Goal: Manage account settings: Manage account settings

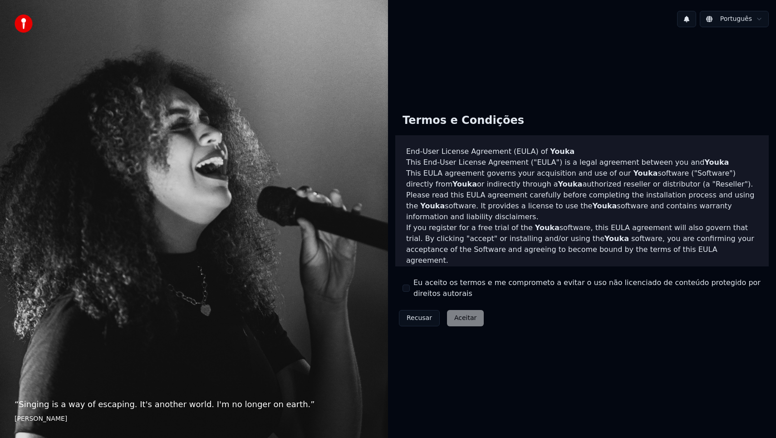
click at [407, 288] on button "Eu aceito os termos e me comprometo a evitar o uso não licenciado de conteúdo p…" at bounding box center [405, 287] width 7 height 7
click at [459, 318] on button "Aceitar" at bounding box center [465, 318] width 37 height 16
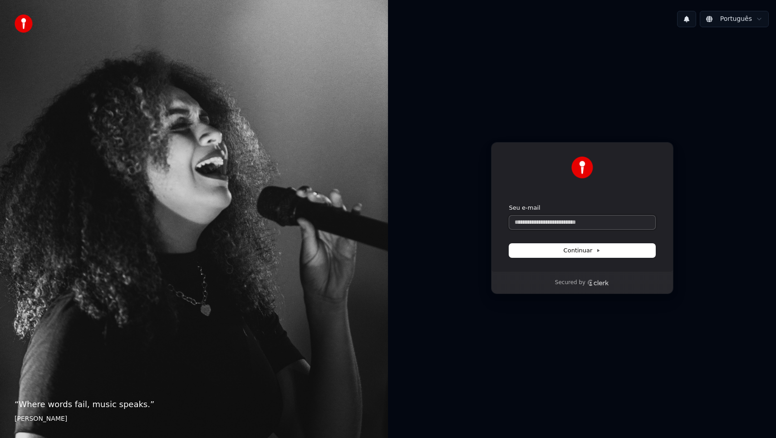
click at [556, 223] on input "Seu e-mail" at bounding box center [582, 222] width 146 height 14
type input "*"
click at [509, 204] on button "submit" at bounding box center [509, 204] width 0 height 0
type input "**********"
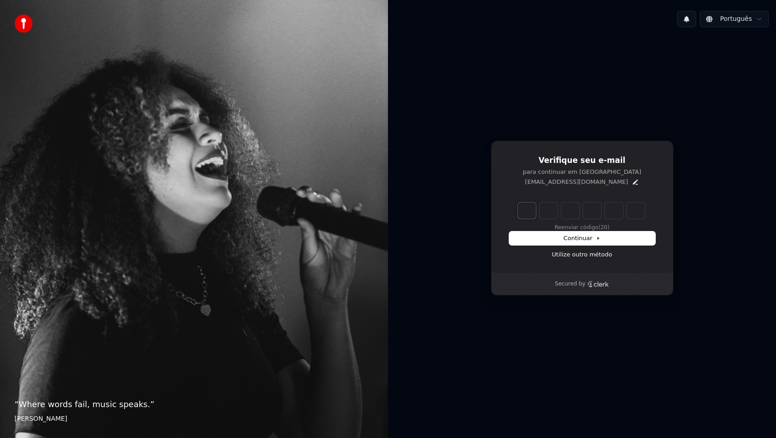
type input "*"
type input "**"
type input "*"
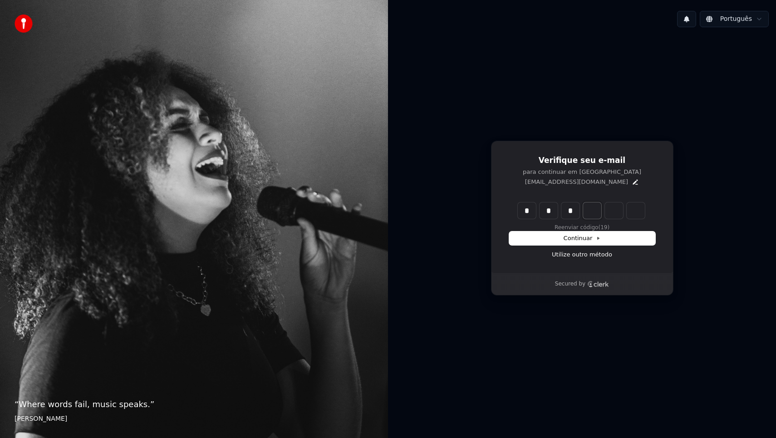
type input "***"
type input "*"
type input "****"
type input "*"
type input "*****"
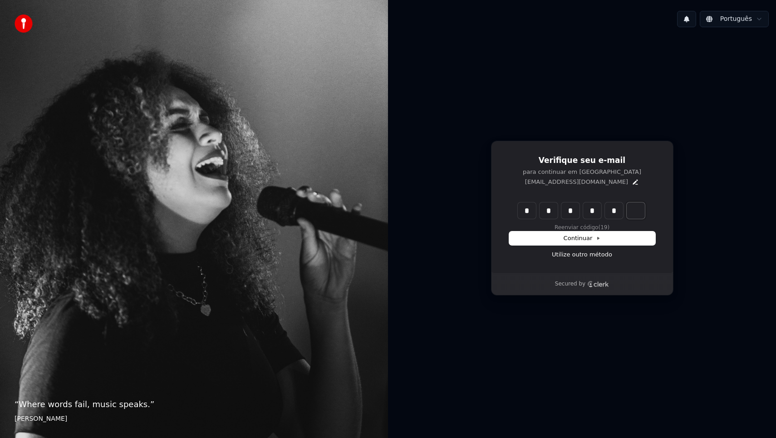
type input "*"
type input "******"
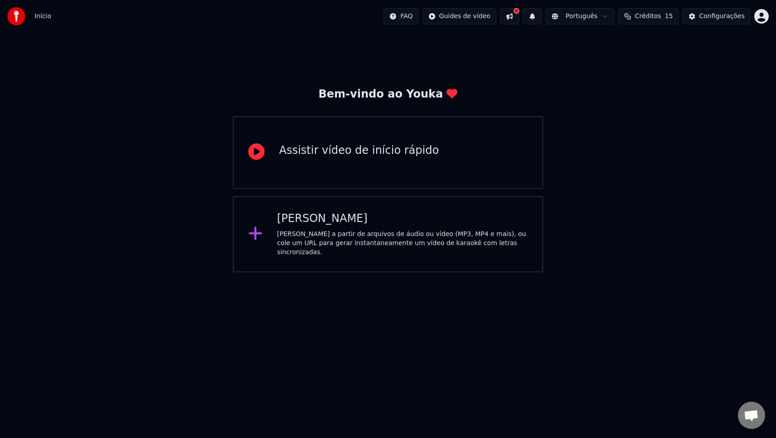
click at [337, 171] on div "Assistir vídeo de início rápido" at bounding box center [388, 152] width 310 height 73
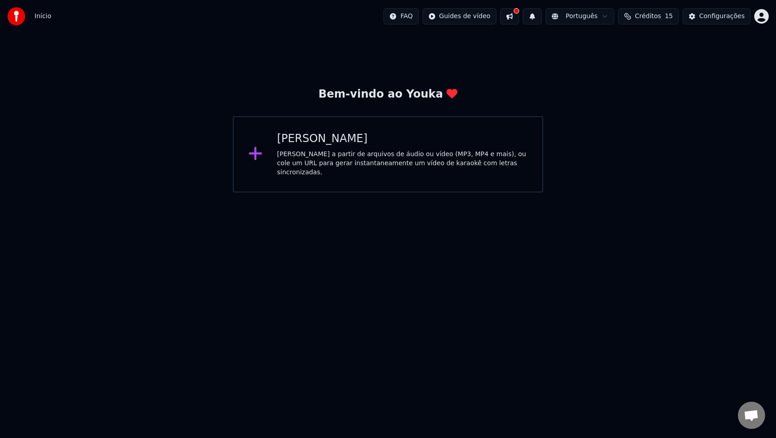
click at [370, 152] on div "[PERSON_NAME] a partir de arquivos de áudio ou vídeo (MP3, MP4 e mais), ou cole…" at bounding box center [402, 163] width 251 height 27
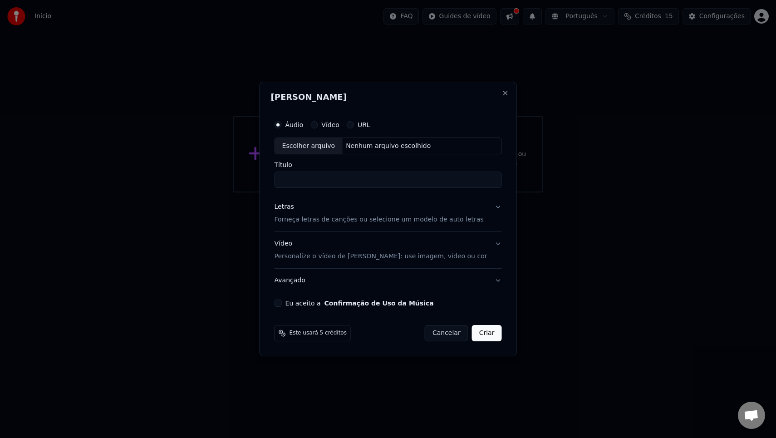
click at [345, 143] on div "Nenhum arquivo escolhido" at bounding box center [388, 146] width 92 height 9
type input "**********"
click at [347, 224] on p "Forneça letras de canções ou selecione um modelo de auto letras" at bounding box center [378, 219] width 209 height 9
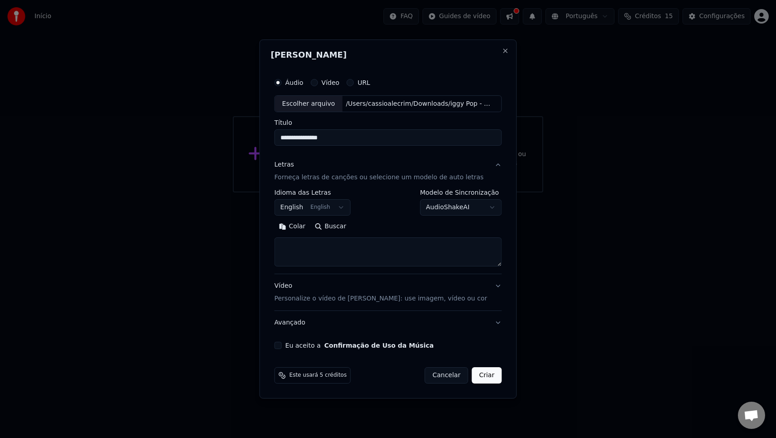
click at [339, 244] on textarea at bounding box center [387, 252] width 227 height 29
paste textarea "**********"
type textarea "**********"
click at [341, 302] on p "Personalize o vídeo de [PERSON_NAME]: use imagem, vídeo ou cor" at bounding box center [380, 298] width 213 height 9
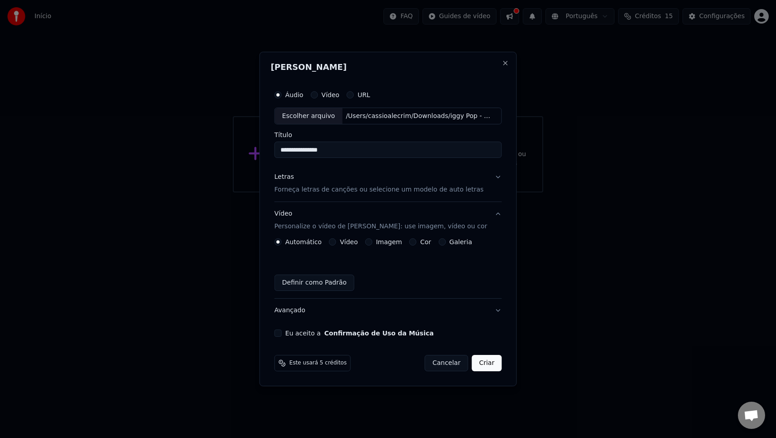
click at [422, 240] on label "Cor" at bounding box center [425, 242] width 11 height 6
click at [416, 240] on button "Cor" at bounding box center [412, 241] width 7 height 7
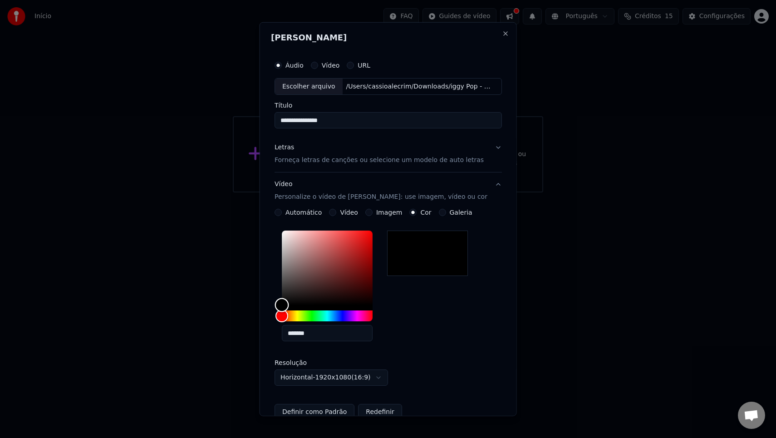
type input "*******"
click at [343, 256] on div "Color" at bounding box center [327, 267] width 91 height 74
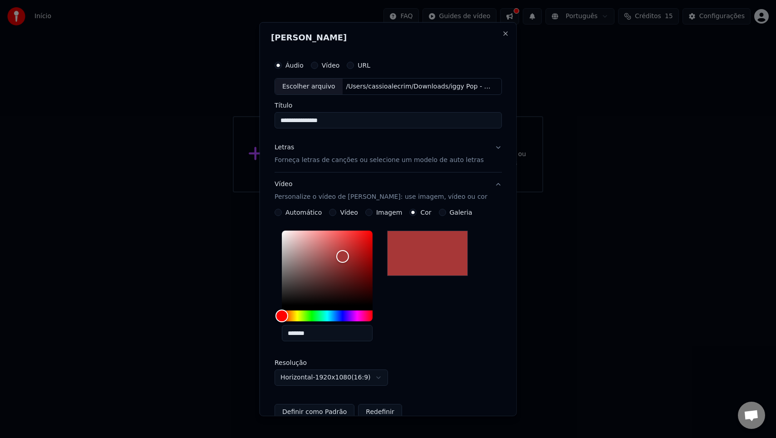
click at [430, 317] on div "*******" at bounding box center [387, 288] width 227 height 122
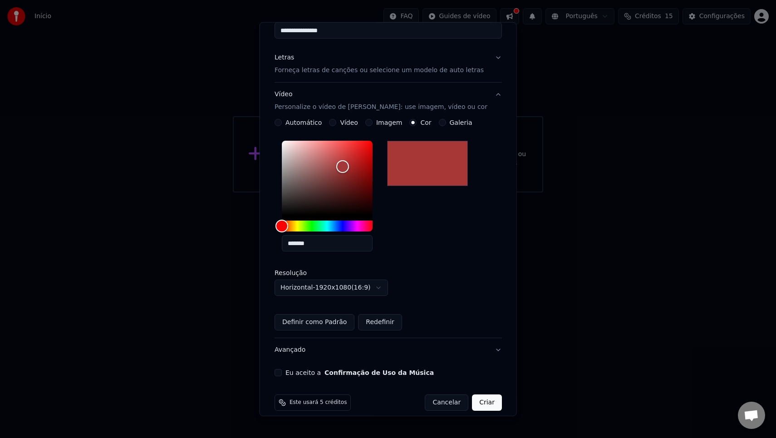
scroll to position [99, 0]
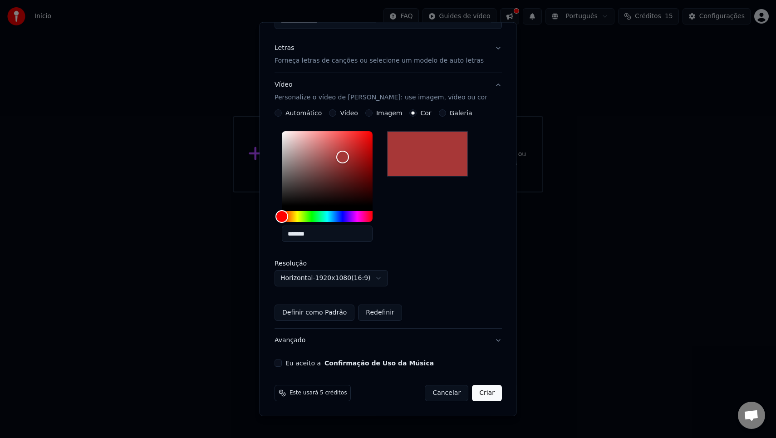
click at [379, 192] on body "**********" at bounding box center [388, 96] width 776 height 192
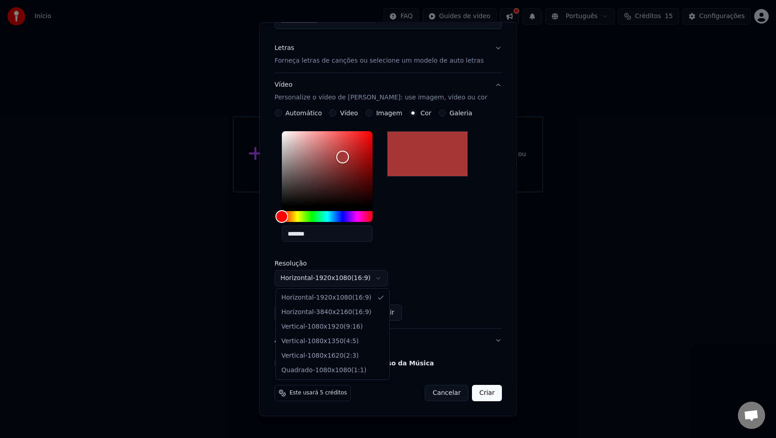
click at [379, 192] on body "**********" at bounding box center [388, 96] width 776 height 192
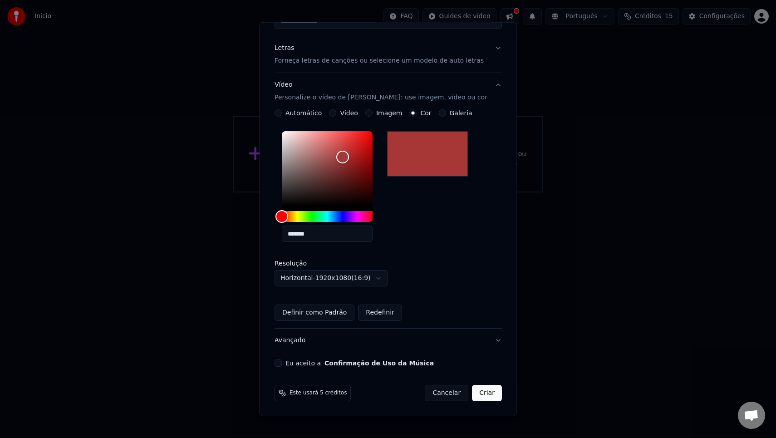
click at [487, 395] on button "Criar" at bounding box center [487, 393] width 30 height 16
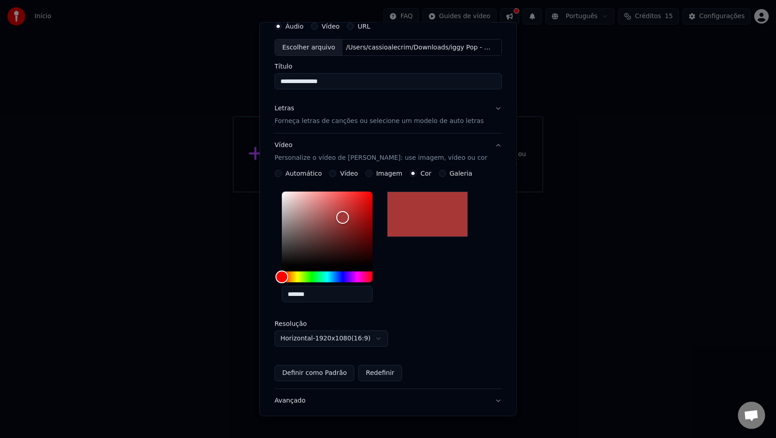
scroll to position [0, 0]
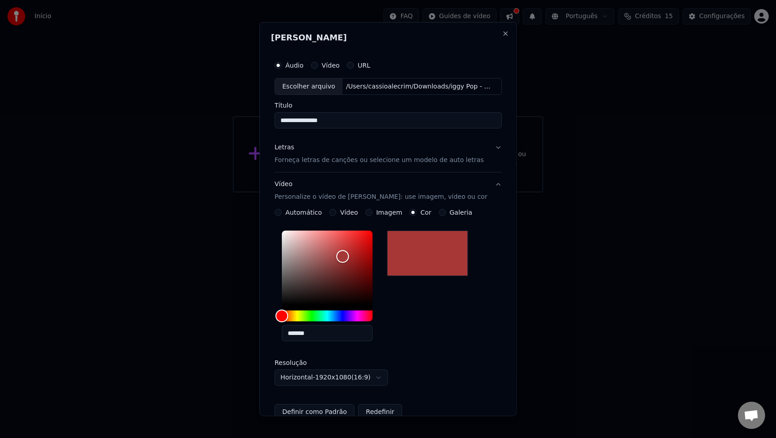
click at [326, 68] on div "Áudio Vídeo URL" at bounding box center [387, 65] width 227 height 18
click at [353, 64] on div "URL" at bounding box center [359, 64] width 24 height 7
click at [349, 66] on button "URL" at bounding box center [350, 64] width 7 height 7
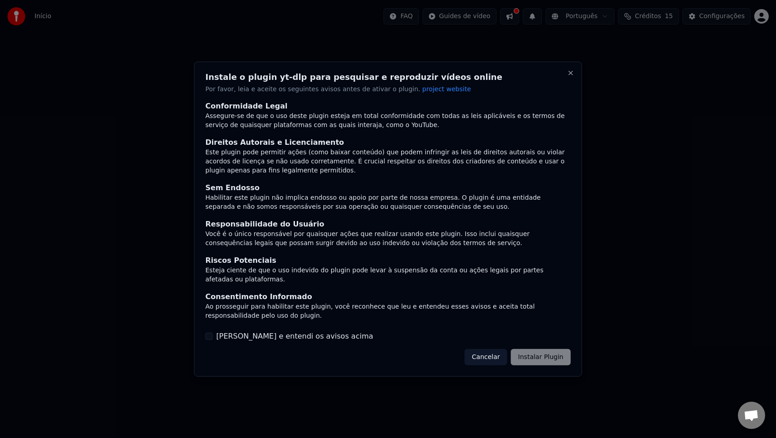
click at [252, 341] on label "[PERSON_NAME] e entendi os avisos acima" at bounding box center [294, 336] width 157 height 11
click at [213, 340] on button "[PERSON_NAME] e entendi os avisos acima" at bounding box center [208, 335] width 7 height 7
click at [549, 346] on div "Instale o plugin yt-dlp para pesquisar e reproduzir vídeos online Por favor, le…" at bounding box center [388, 218] width 388 height 315
click at [487, 363] on button "Cancelar" at bounding box center [485, 357] width 43 height 16
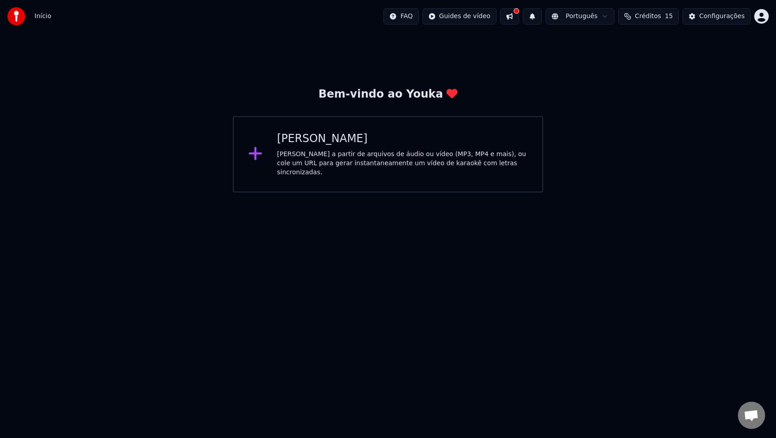
click at [283, 167] on div "[PERSON_NAME] a partir de arquivos de áudio ou vídeo (MP3, MP4 e mais), ou cole…" at bounding box center [402, 163] width 251 height 27
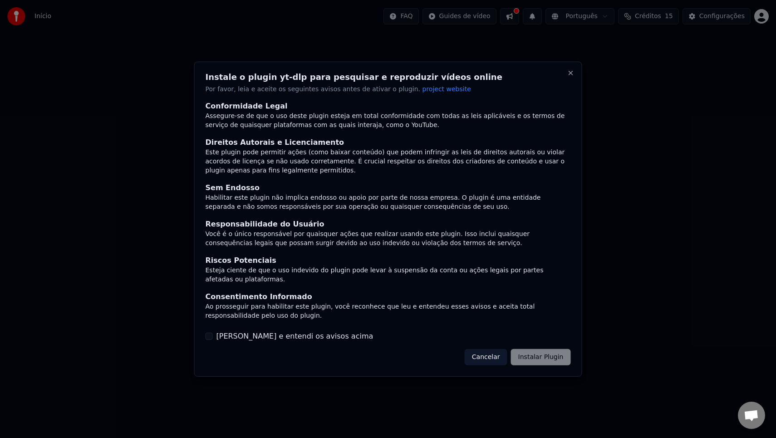
click at [491, 359] on button "Cancelar" at bounding box center [485, 357] width 43 height 16
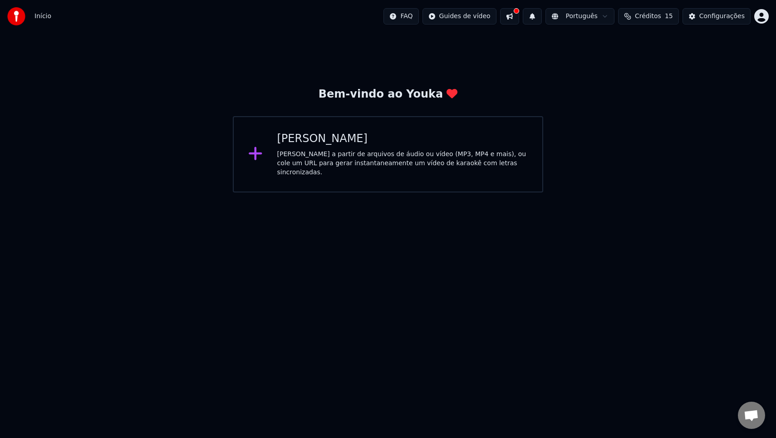
click at [366, 164] on div "[PERSON_NAME] a partir de arquivos de áudio ou vídeo (MP3, MP4 e mais), ou cole…" at bounding box center [402, 163] width 251 height 27
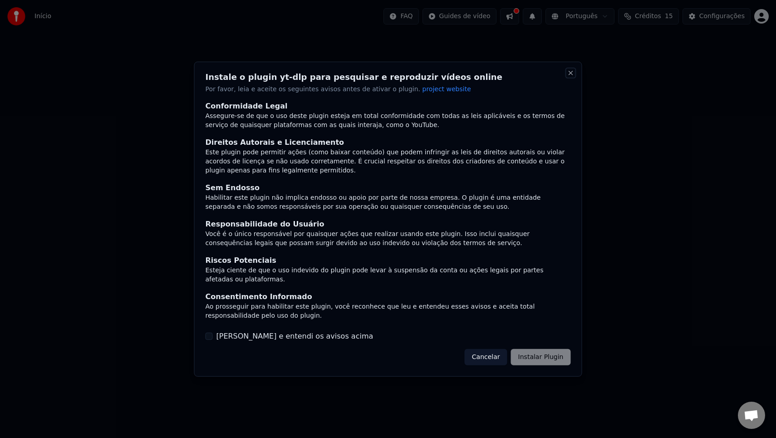
click at [571, 72] on button "Close" at bounding box center [570, 72] width 7 height 7
click at [570, 75] on button "Close" at bounding box center [570, 72] width 7 height 7
click at [547, 357] on div "Cancelar Instalar Plugin" at bounding box center [517, 357] width 106 height 16
click at [303, 294] on div "Consentimento Informado" at bounding box center [387, 296] width 365 height 11
click at [283, 336] on label "[PERSON_NAME] e entendi os avisos acima" at bounding box center [294, 336] width 157 height 11
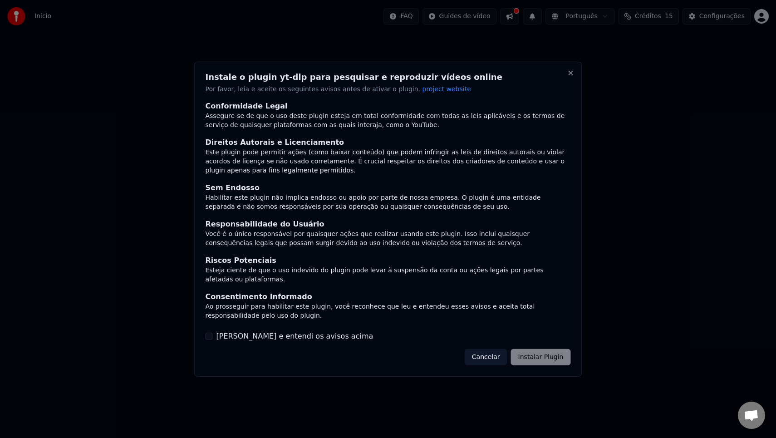
click at [213, 336] on button "[PERSON_NAME] e entendi os avisos acima" at bounding box center [208, 335] width 7 height 7
click at [550, 352] on button "Instalar Plugin" at bounding box center [541, 357] width 60 height 16
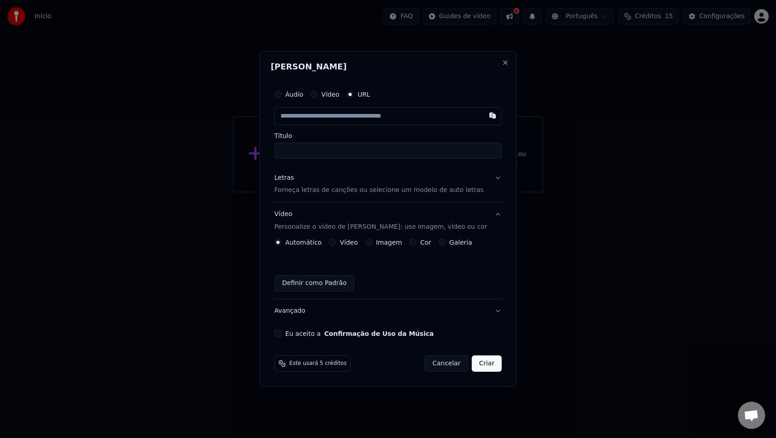
paste input "**********"
type input "**********"
click at [405, 156] on input "**********" at bounding box center [387, 150] width 227 height 16
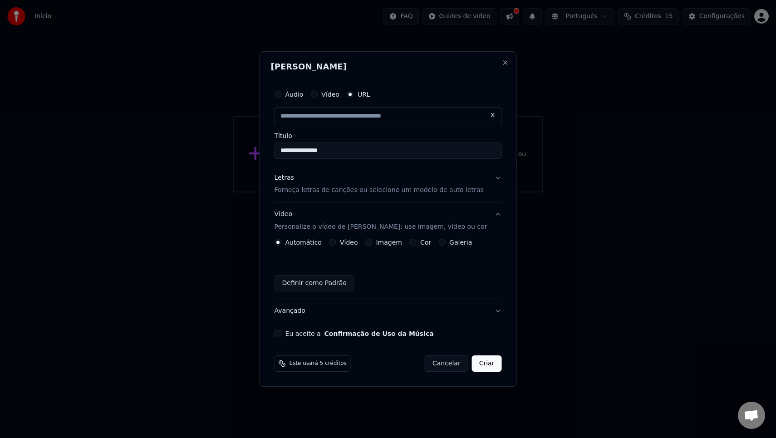
click at [397, 192] on p "Forneça letras de canções ou selecione um modelo de auto letras" at bounding box center [378, 190] width 209 height 9
type input "**********"
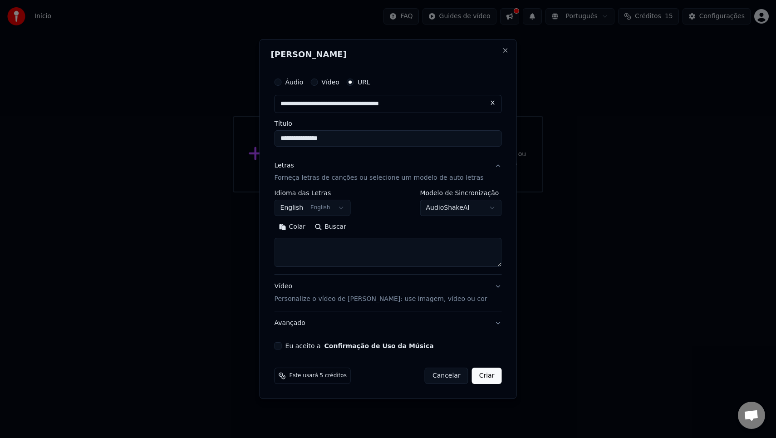
click at [349, 245] on textarea at bounding box center [387, 252] width 227 height 29
paste textarea "**********"
type textarea "**********"
paste textarea "**********"
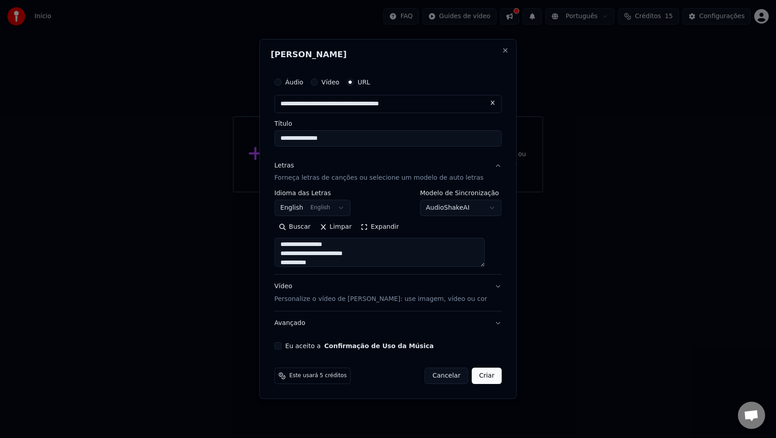
type textarea "**********"
click at [447, 307] on button "Vídeo Personalize o vídeo de karaokê: use imagem, vídeo ou cor" at bounding box center [387, 293] width 227 height 36
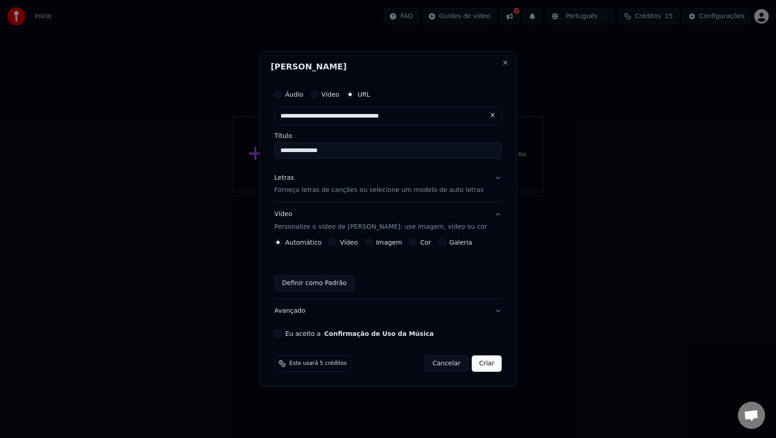
click at [425, 244] on label "Cor" at bounding box center [425, 242] width 11 height 6
click at [416, 244] on button "Cor" at bounding box center [412, 242] width 7 height 7
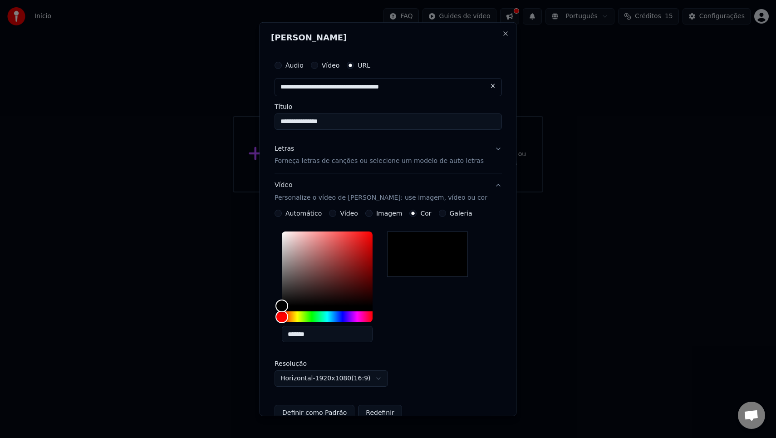
click at [415, 249] on div at bounding box center [427, 253] width 81 height 45
type input "*******"
click at [362, 250] on div "Color" at bounding box center [327, 268] width 91 height 74
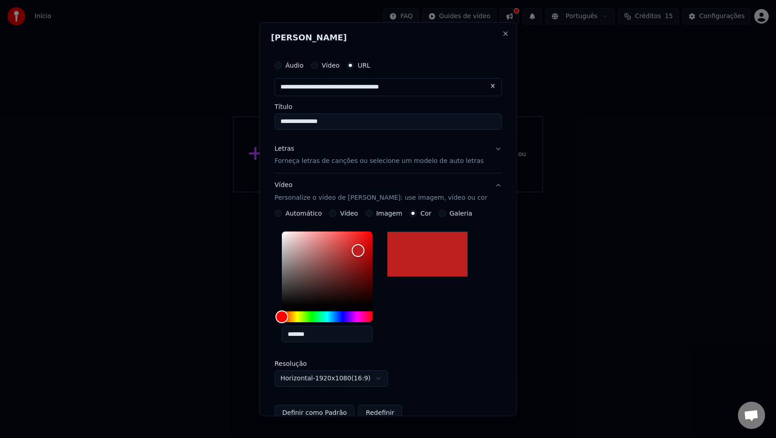
click at [424, 311] on div "*******" at bounding box center [387, 289] width 227 height 122
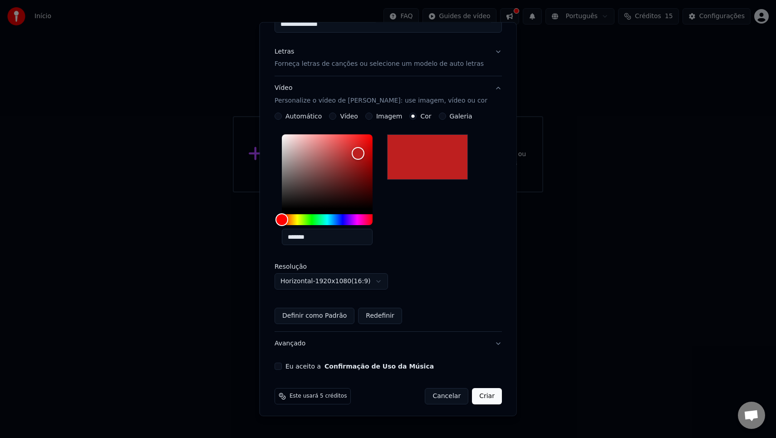
scroll to position [100, 0]
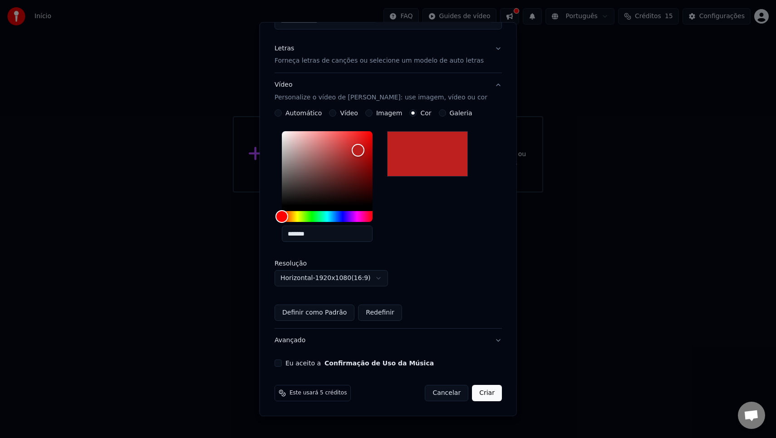
click at [472, 392] on button "Criar" at bounding box center [487, 393] width 30 height 16
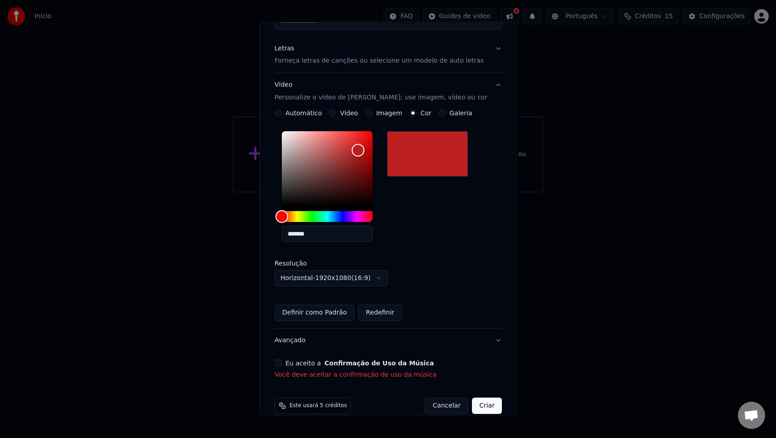
click at [469, 392] on form "**********" at bounding box center [388, 184] width 234 height 465
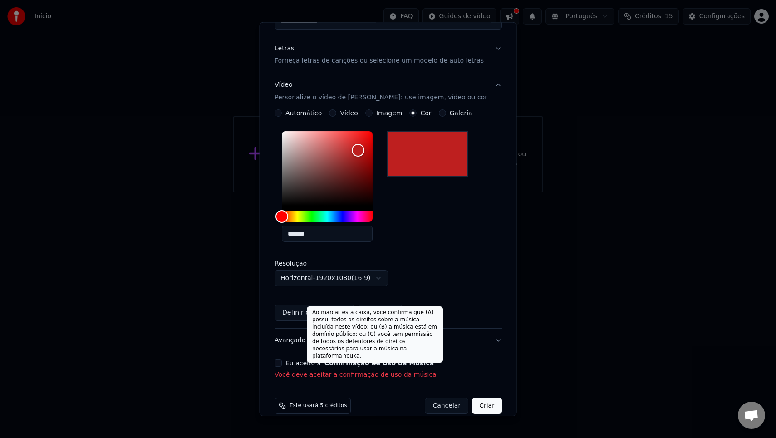
click at [347, 366] on button "Confirmação de Uso da Música" at bounding box center [378, 363] width 109 height 6
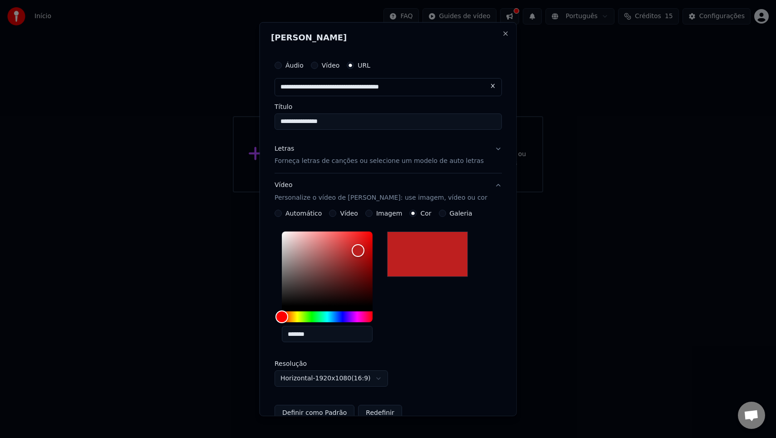
scroll to position [113, 0]
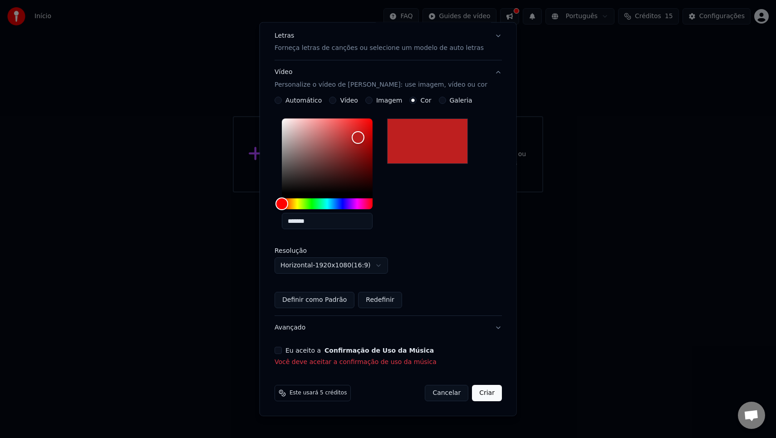
click at [410, 320] on button "Avançado" at bounding box center [387, 328] width 227 height 24
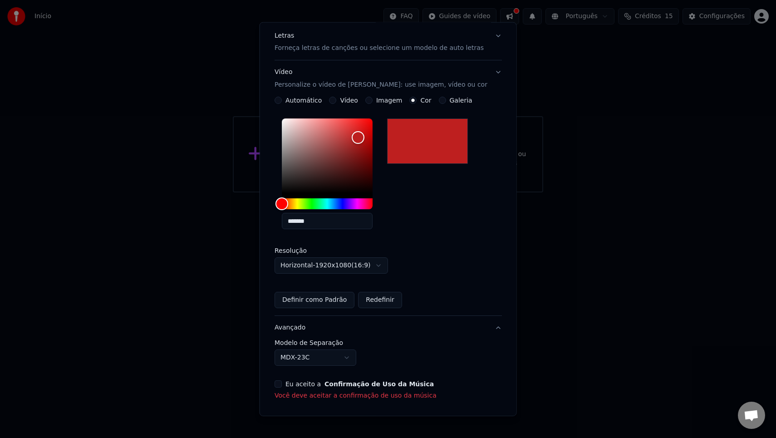
scroll to position [0, 0]
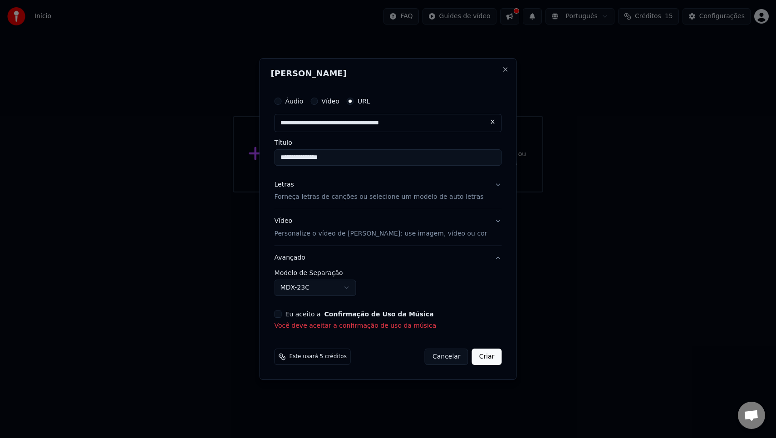
click at [464, 220] on button "Vídeo Personalize o vídeo de karaokê: use imagem, vídeo ou cor" at bounding box center [387, 228] width 227 height 36
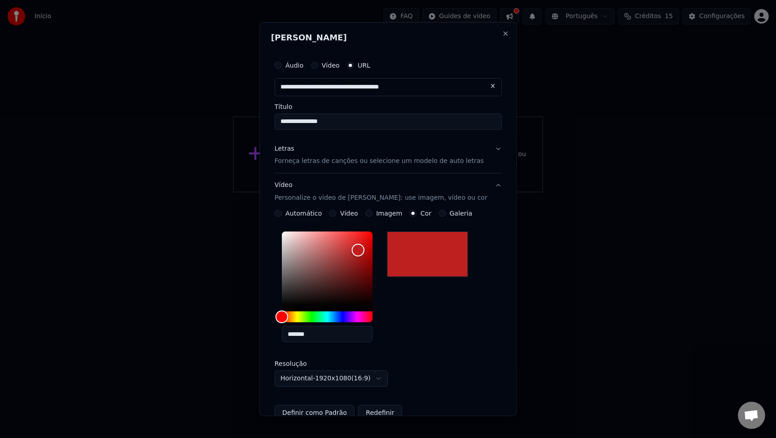
click at [485, 190] on button "Vídeo Personalize o vídeo de karaokê: use imagem, vídeo ou cor" at bounding box center [387, 191] width 227 height 36
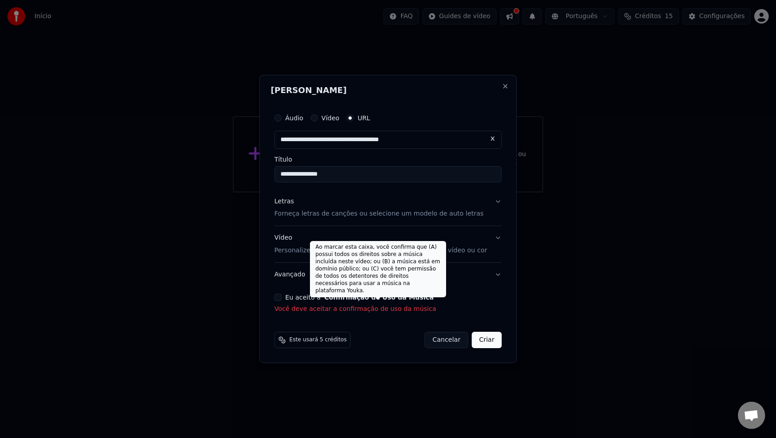
click at [369, 297] on button "Confirmação de Uso da Música" at bounding box center [378, 297] width 109 height 6
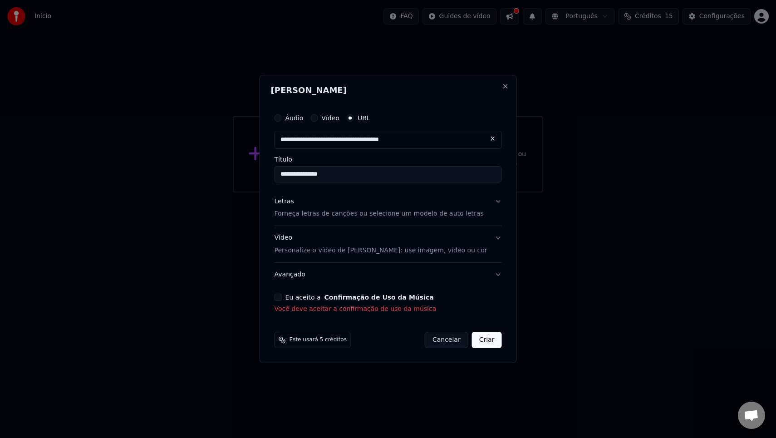
click at [282, 297] on button "Eu aceito a Confirmação de Uso da Música" at bounding box center [277, 296] width 7 height 7
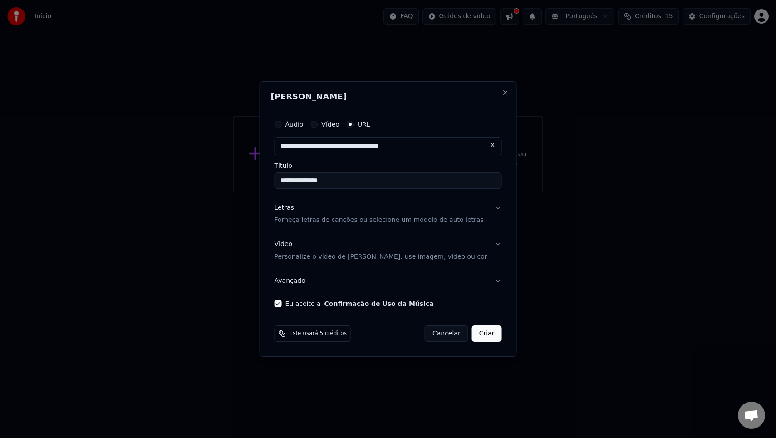
click at [472, 328] on button "Criar" at bounding box center [487, 333] width 30 height 16
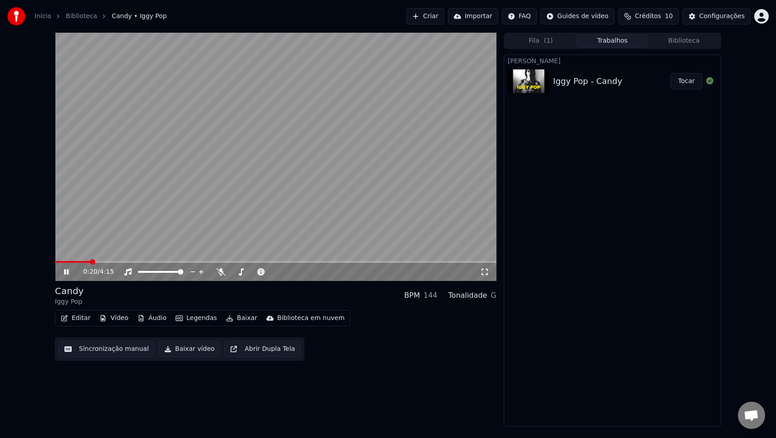
click at [148, 321] on button "Áudio" at bounding box center [152, 318] width 36 height 13
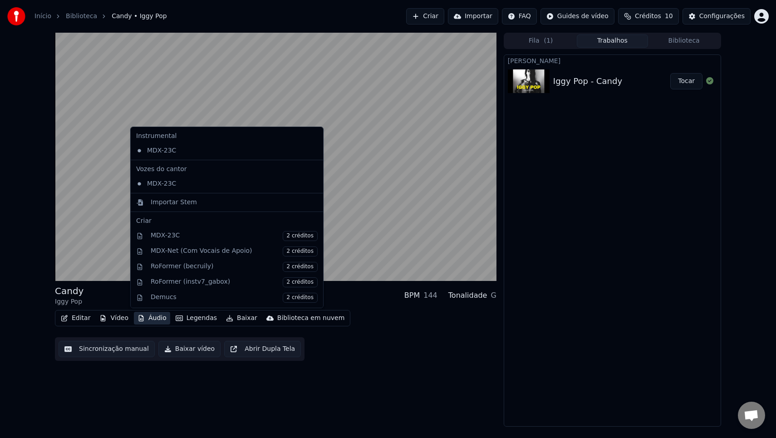
click at [148, 321] on button "Áudio" at bounding box center [152, 318] width 36 height 13
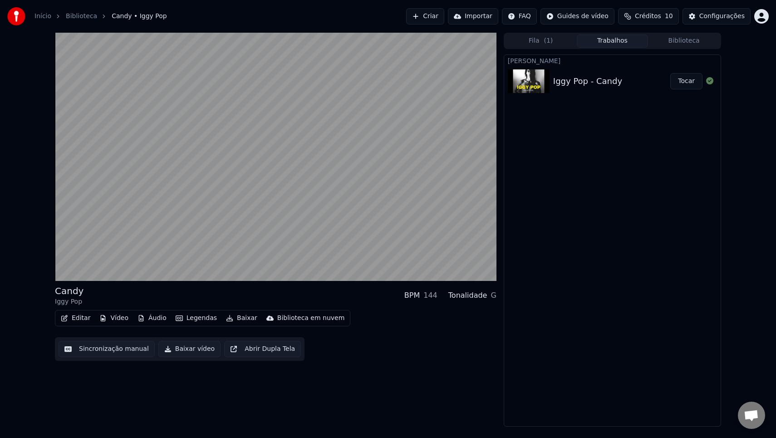
click at [141, 324] on div "Editar Vídeo Áudio Legendas Baixar Biblioteca em nuvem" at bounding box center [202, 318] width 295 height 16
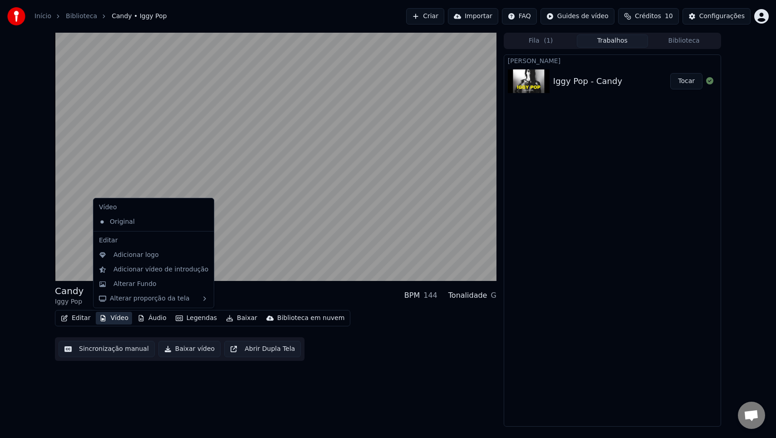
click at [112, 318] on button "Vídeo" at bounding box center [114, 318] width 36 height 13
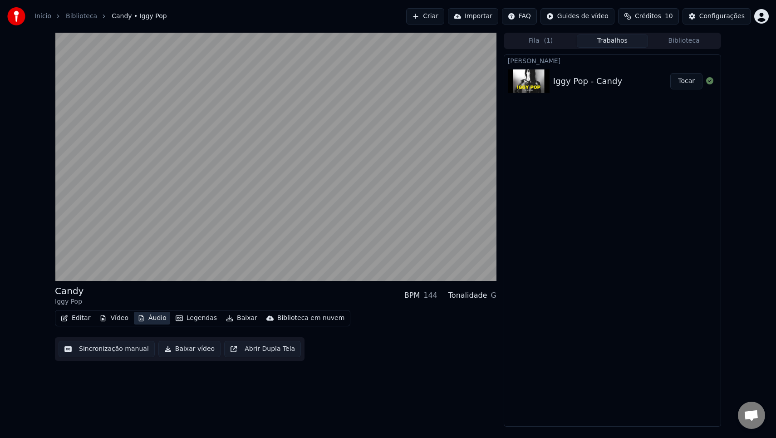
click at [144, 319] on button "Áudio" at bounding box center [152, 318] width 36 height 13
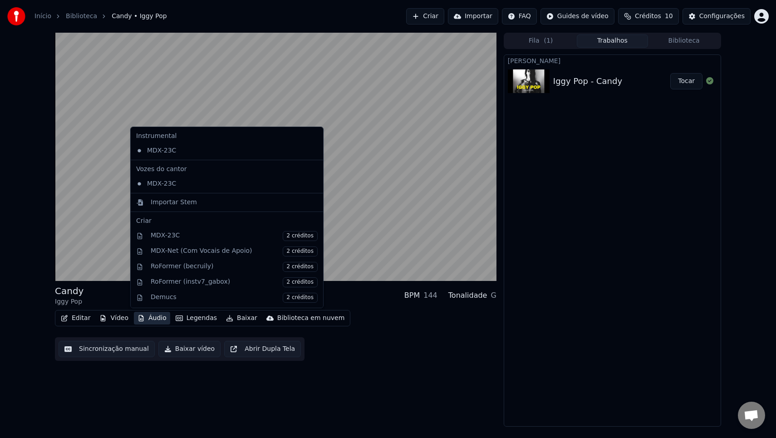
click at [144, 319] on button "Áudio" at bounding box center [152, 318] width 36 height 13
click at [197, 184] on div "MDX-23C" at bounding box center [219, 183] width 175 height 15
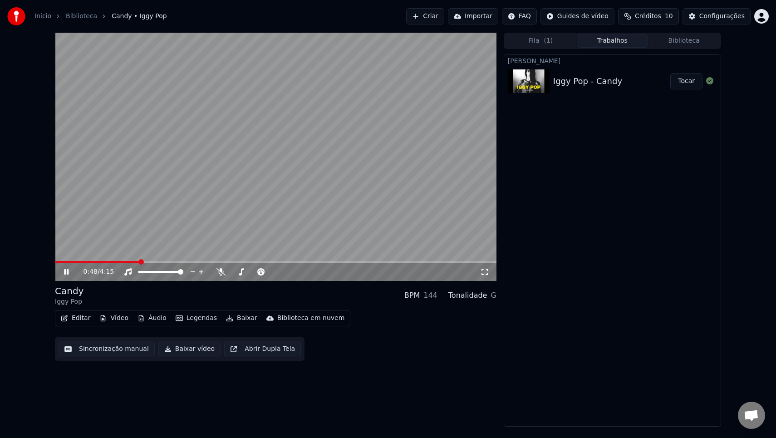
click at [148, 319] on button "Áudio" at bounding box center [152, 318] width 36 height 13
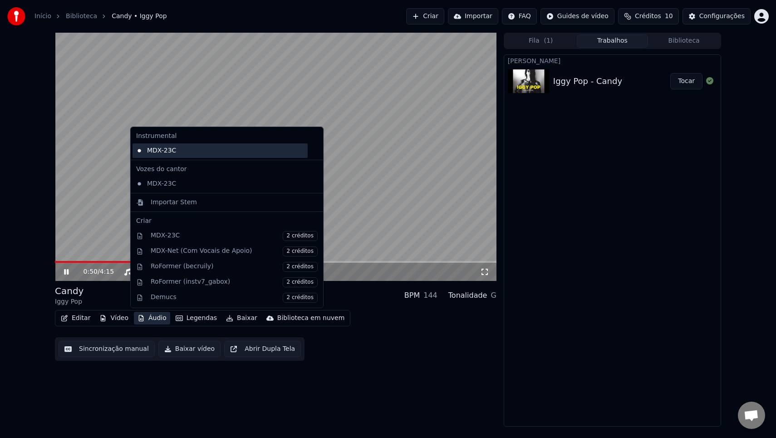
click at [180, 151] on div "MDX-23C" at bounding box center [219, 150] width 175 height 15
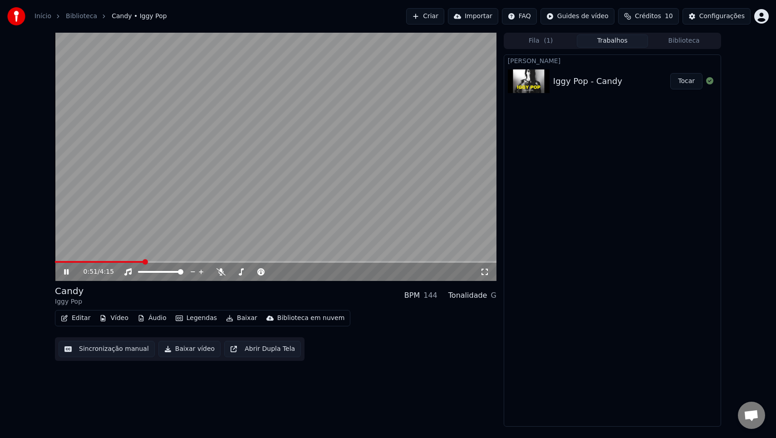
click at [151, 317] on button "Áudio" at bounding box center [152, 318] width 36 height 13
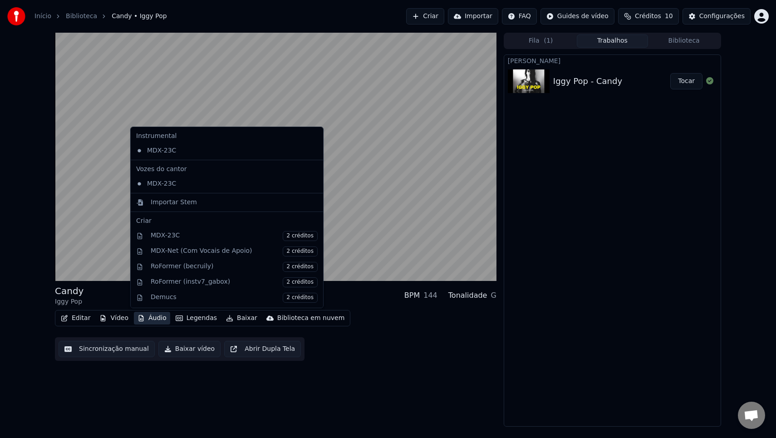
click at [399, 342] on div "Editar Vídeo Áudio Legendas Baixar Biblioteca em nuvem Sincronização manual Bai…" at bounding box center [275, 335] width 441 height 51
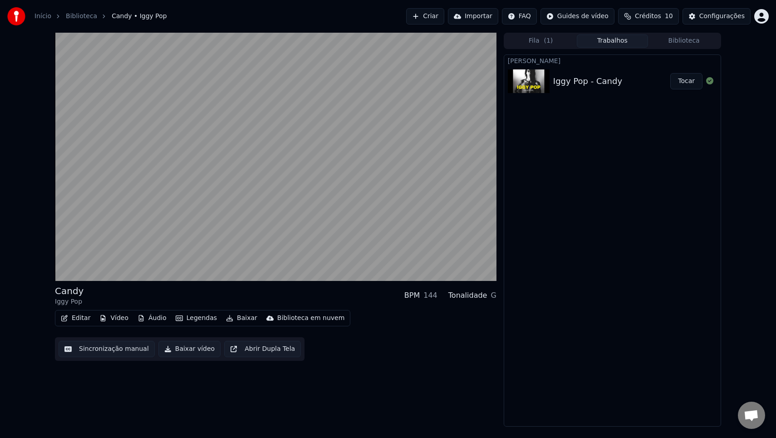
click at [83, 317] on button "Editar" at bounding box center [75, 318] width 37 height 13
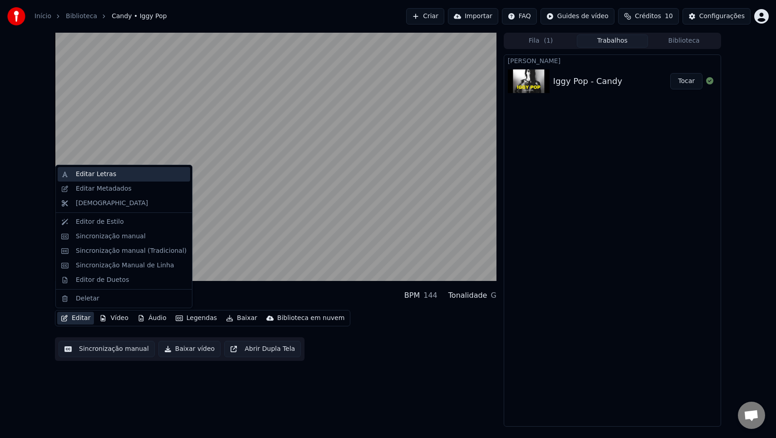
click at [127, 177] on div "Editar Letras" at bounding box center [131, 174] width 111 height 9
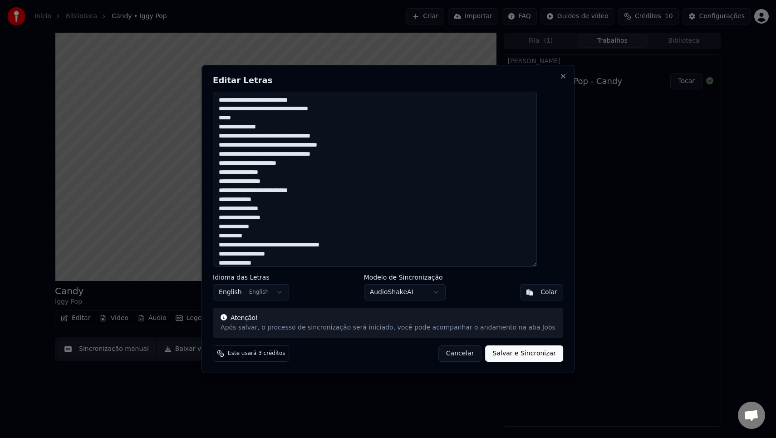
click at [445, 360] on button "Cancelar" at bounding box center [460, 353] width 44 height 16
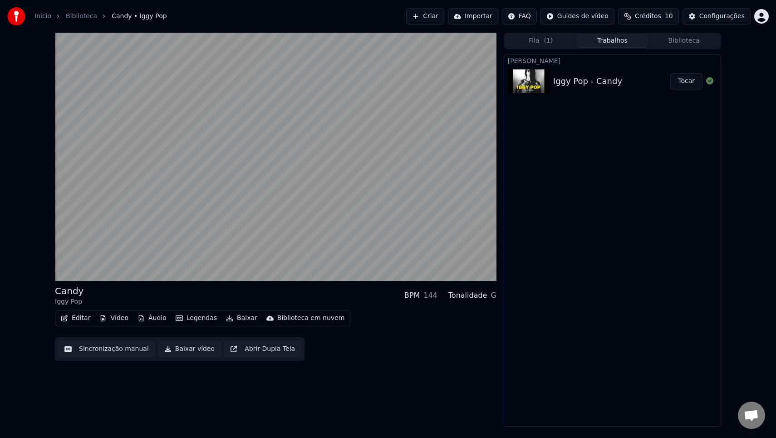
click at [71, 318] on button "Editar" at bounding box center [75, 318] width 37 height 13
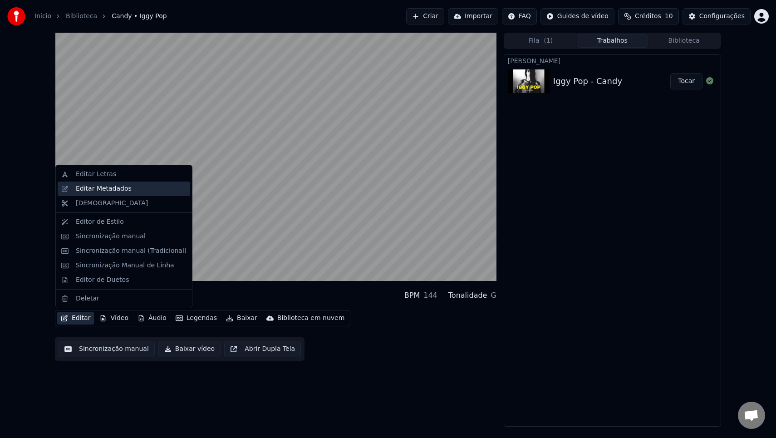
click at [128, 190] on div "Editar Metadados" at bounding box center [131, 188] width 111 height 9
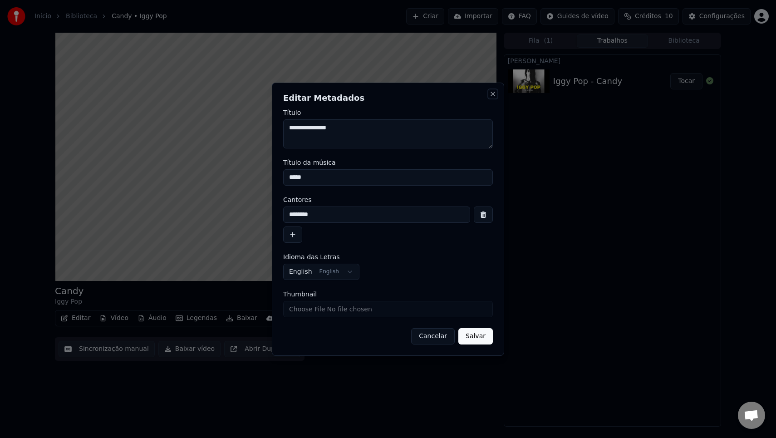
click at [493, 96] on button "Close" at bounding box center [492, 93] width 7 height 7
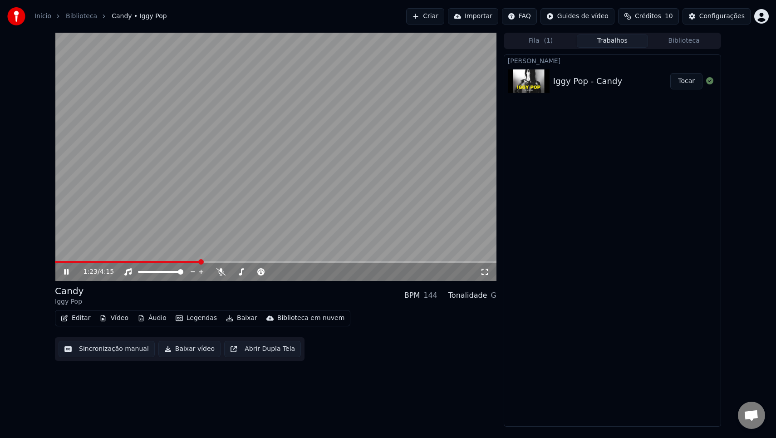
click at [78, 322] on button "Editar" at bounding box center [75, 318] width 37 height 13
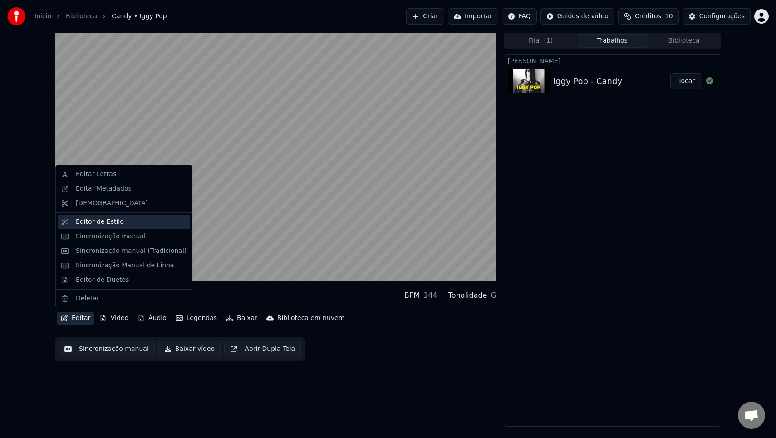
click at [152, 225] on div "Editor de Estilo" at bounding box center [131, 221] width 111 height 9
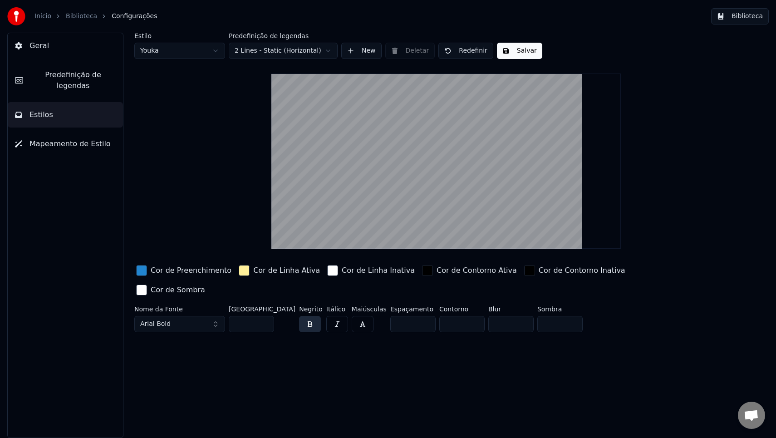
click at [195, 316] on button "Arial Bold" at bounding box center [179, 324] width 91 height 16
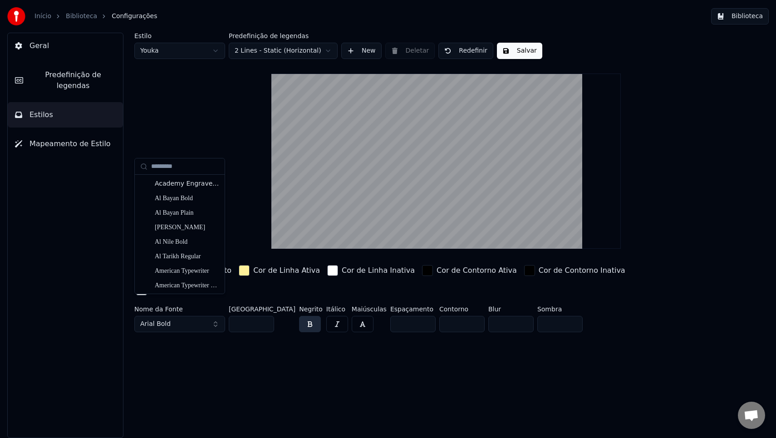
click at [215, 316] on button "Arial Bold" at bounding box center [179, 324] width 91 height 16
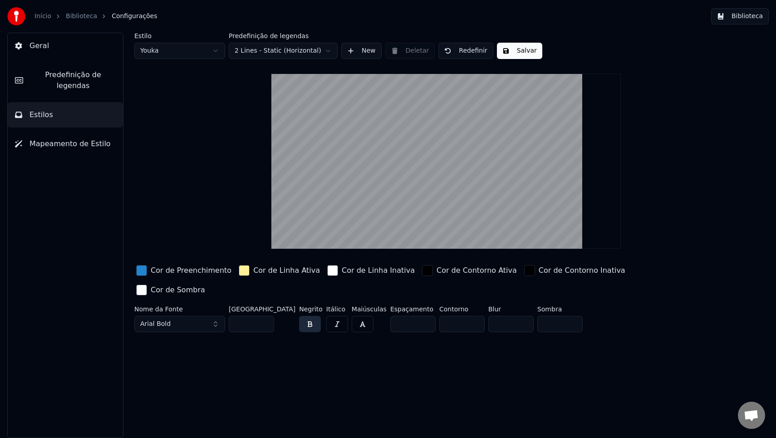
click at [215, 316] on button "Arial Bold" at bounding box center [179, 324] width 91 height 16
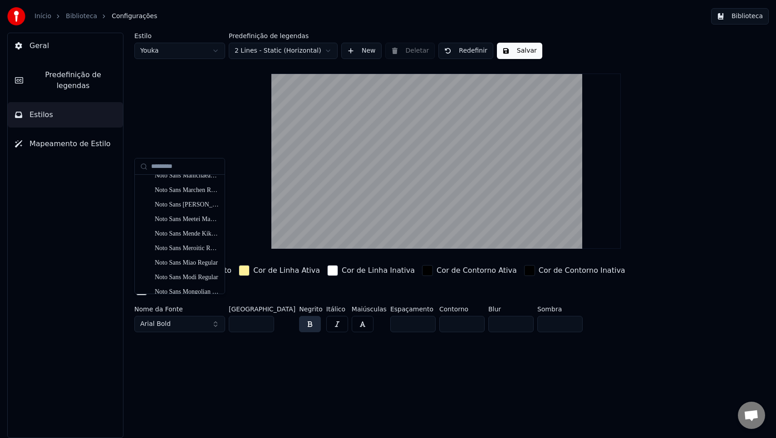
scroll to position [6553, 0]
click at [190, 240] on div "Noto Sans Myanmar Bold" at bounding box center [180, 246] width 86 height 15
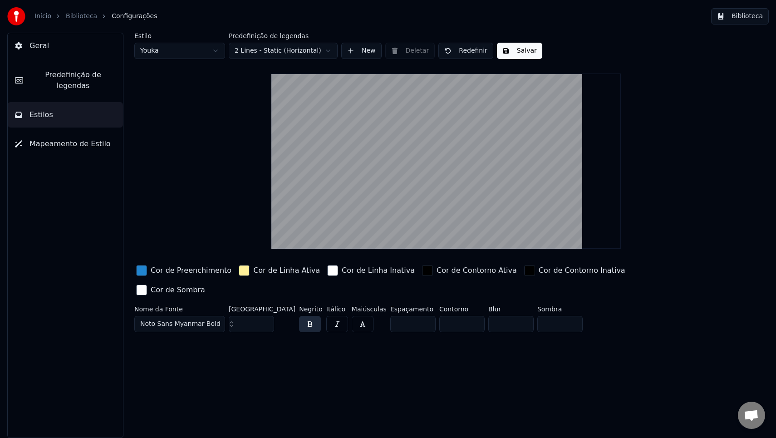
click at [199, 319] on span "Noto Sans Myanmar Bold" at bounding box center [180, 323] width 80 height 9
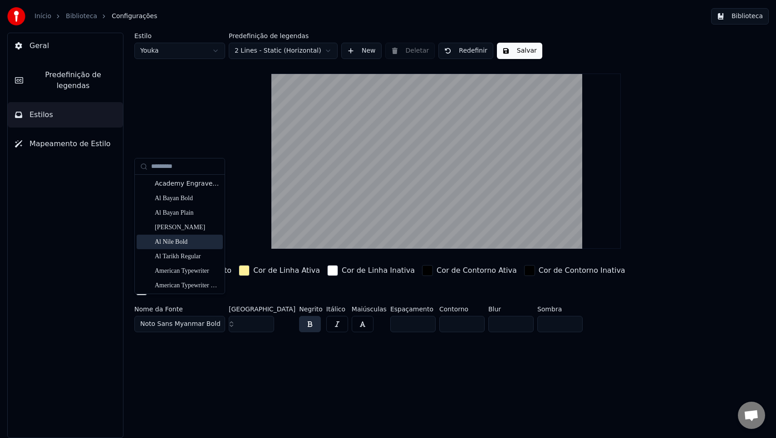
click at [189, 243] on div "Al Nile Bold" at bounding box center [187, 241] width 64 height 9
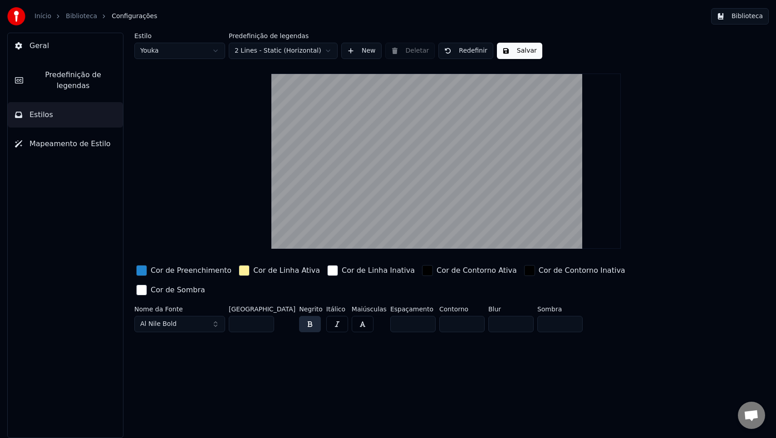
click at [190, 316] on button "Al Nile Bold" at bounding box center [179, 324] width 91 height 16
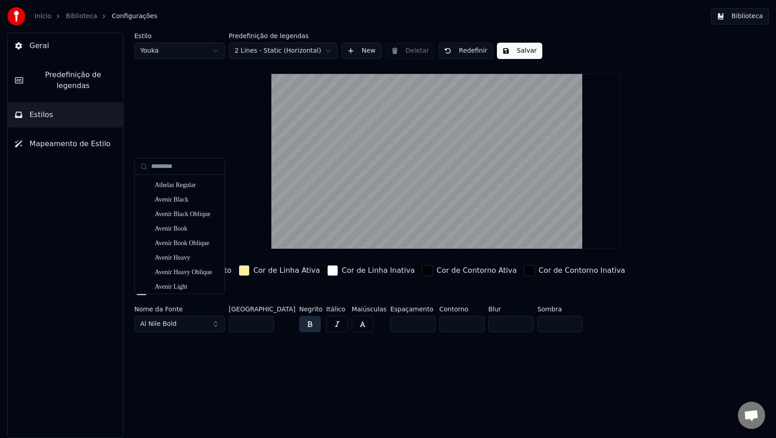
scroll to position [1001, 0]
click at [207, 208] on div "Avenir Next Condensed Heavy" at bounding box center [187, 212] width 64 height 9
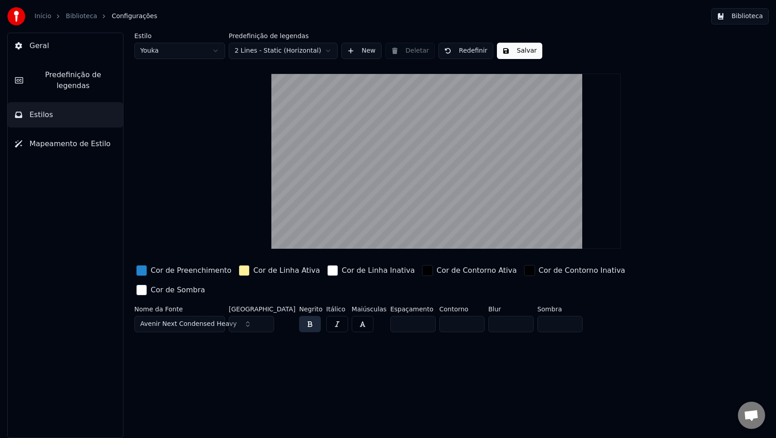
click at [174, 49] on html "Início Biblioteca Configurações Biblioteca Geral Predefinição de legendas Estil…" at bounding box center [388, 219] width 776 height 438
click at [184, 55] on html "Início Biblioteca Configurações Biblioteca Geral Predefinição de legendas Estil…" at bounding box center [388, 219] width 776 height 438
click at [188, 48] on html "Início Biblioteca Configurações Biblioteca Geral Predefinição de legendas Estil…" at bounding box center [388, 219] width 776 height 438
click at [241, 316] on input "**" at bounding box center [251, 324] width 45 height 16
click at [218, 319] on span "Avenir Next Condensed Heavy" at bounding box center [188, 323] width 97 height 9
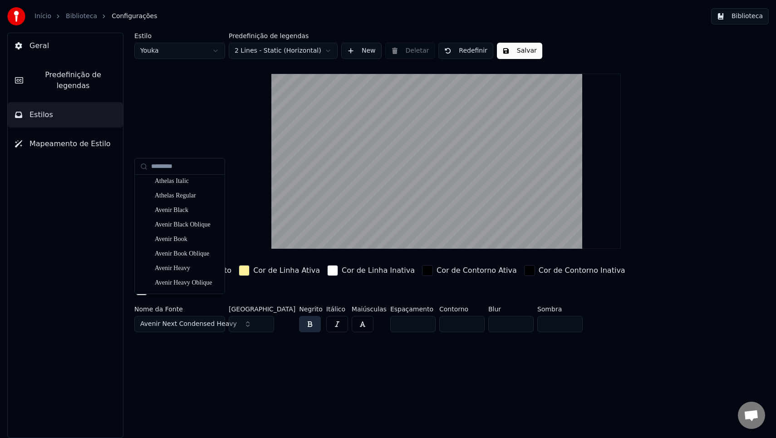
scroll to position [779, 0]
click at [200, 207] on div "Avenir Black" at bounding box center [180, 202] width 86 height 15
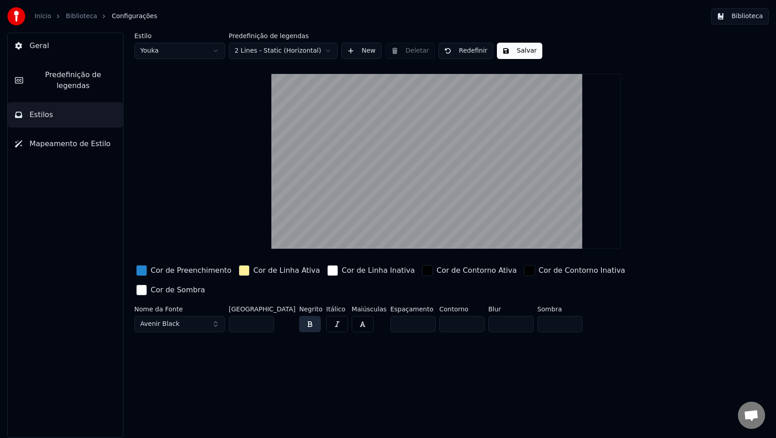
click at [180, 316] on button "Avenir Black" at bounding box center [179, 324] width 91 height 16
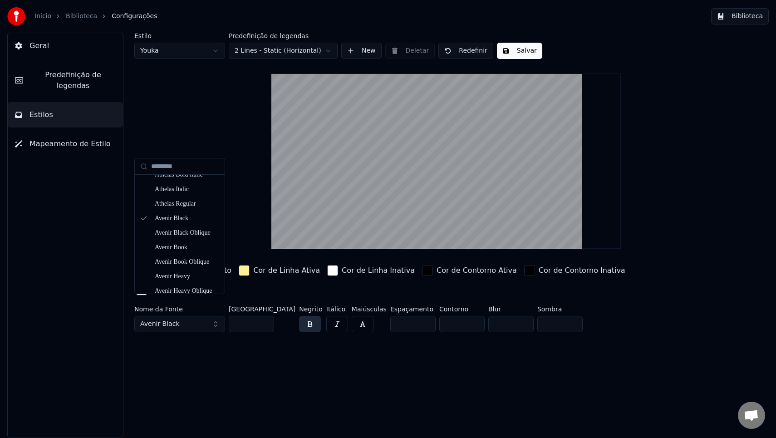
scroll to position [782, 0]
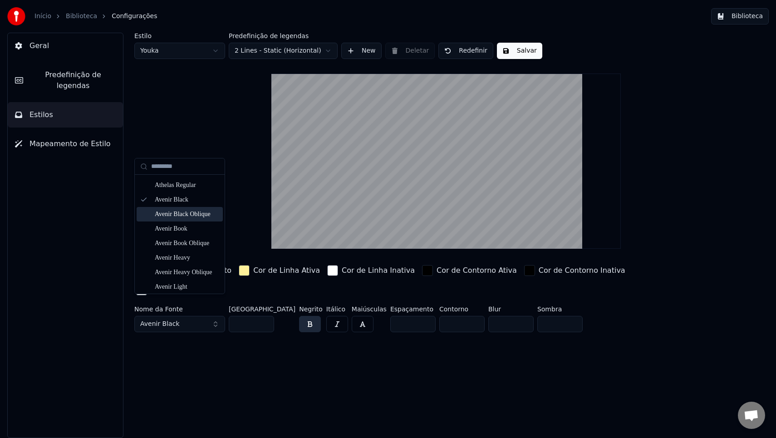
click at [197, 215] on div "Avenir Black Oblique" at bounding box center [187, 214] width 64 height 9
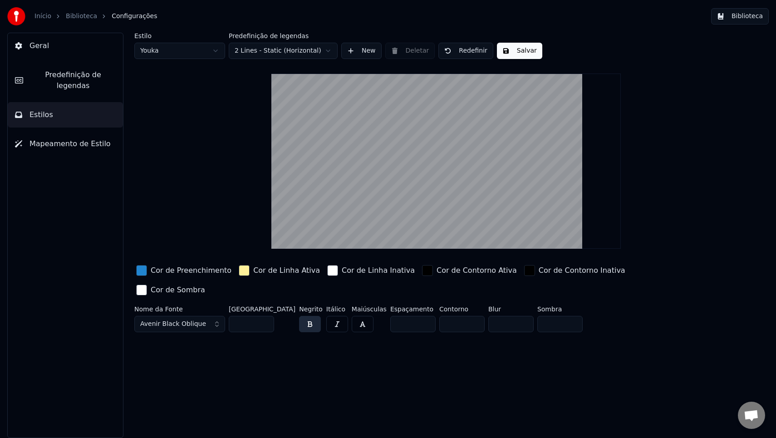
click at [181, 319] on span "Avenir Black Oblique" at bounding box center [173, 323] width 66 height 9
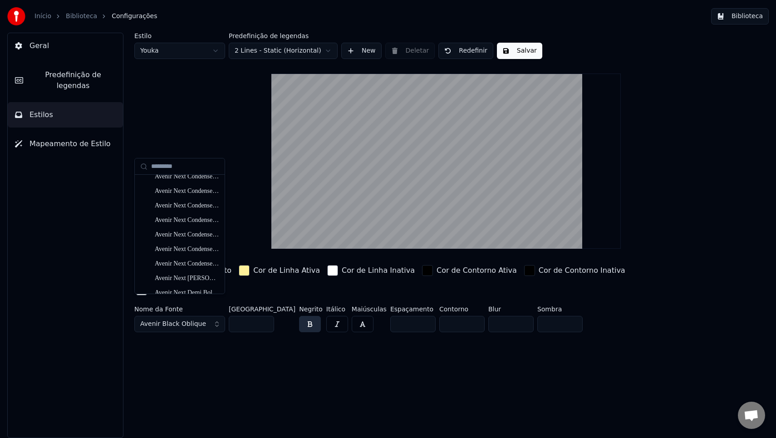
scroll to position [984, 0]
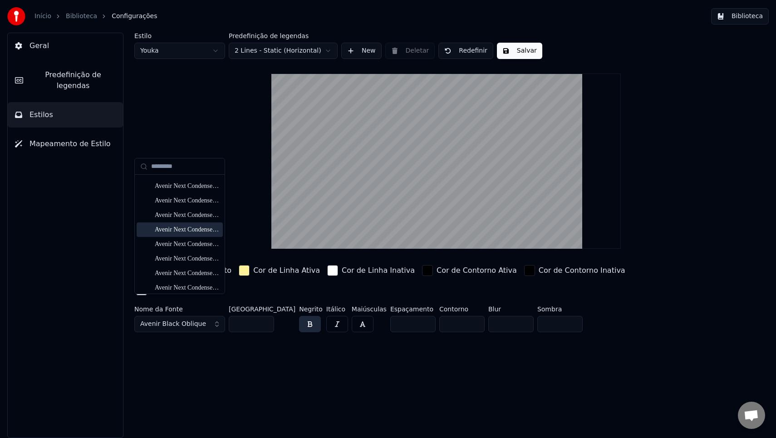
click at [191, 231] on div "Avenir Next Condensed Heavy" at bounding box center [187, 229] width 64 height 9
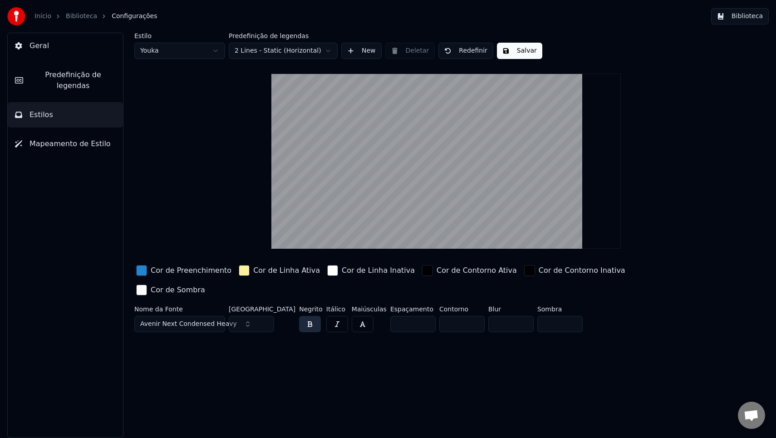
click at [409, 316] on input "*" at bounding box center [412, 324] width 45 height 16
click at [413, 316] on input "*" at bounding box center [412, 324] width 45 height 16
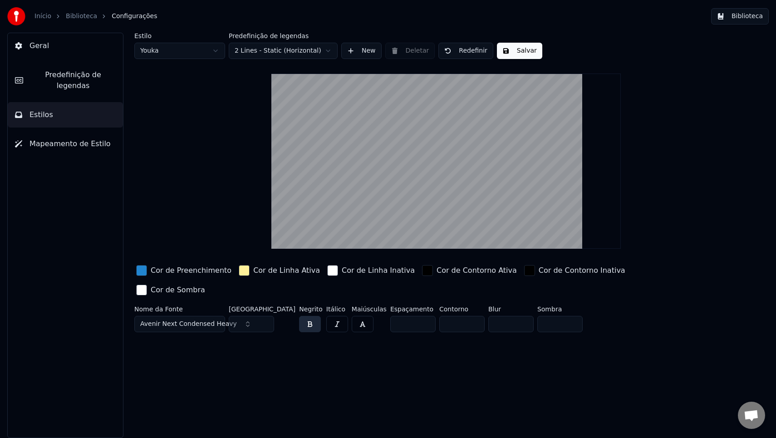
click at [413, 316] on input "*" at bounding box center [412, 324] width 45 height 16
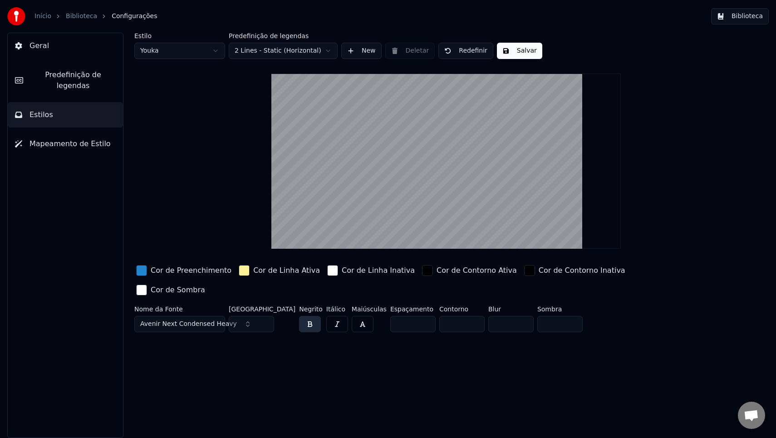
click at [413, 316] on input "**" at bounding box center [412, 324] width 45 height 16
click at [413, 316] on input "*" at bounding box center [412, 324] width 45 height 16
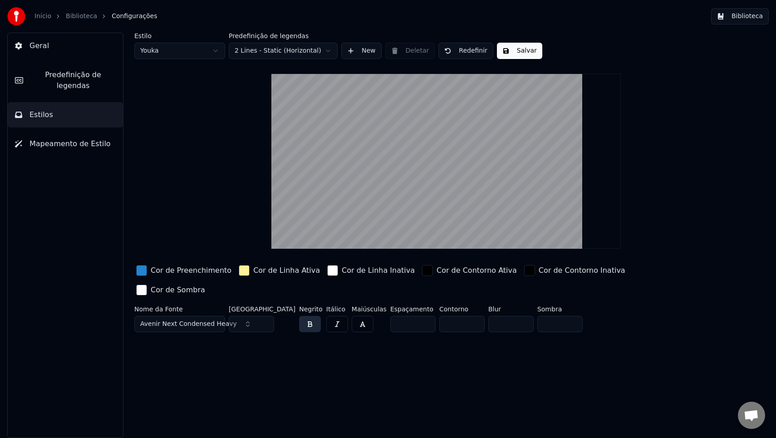
click at [413, 316] on input "*" at bounding box center [412, 324] width 45 height 16
type input "*"
click at [413, 316] on input "*" at bounding box center [412, 324] width 45 height 16
click at [63, 138] on span "Mapeamento de Estilo" at bounding box center [69, 143] width 81 height 11
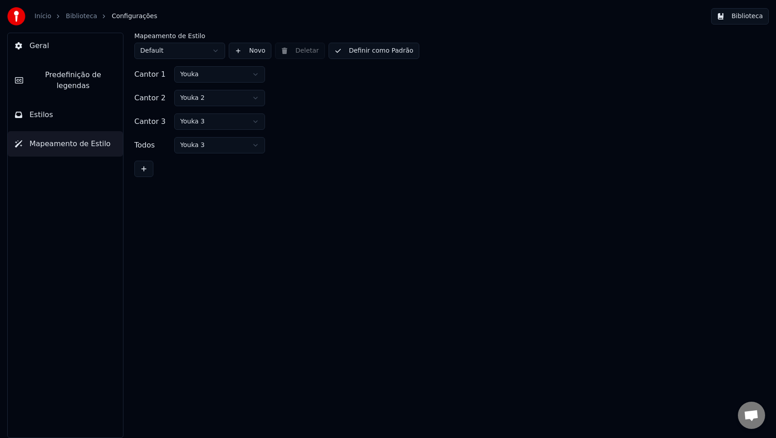
click at [68, 111] on button "Estilos" at bounding box center [65, 114] width 115 height 25
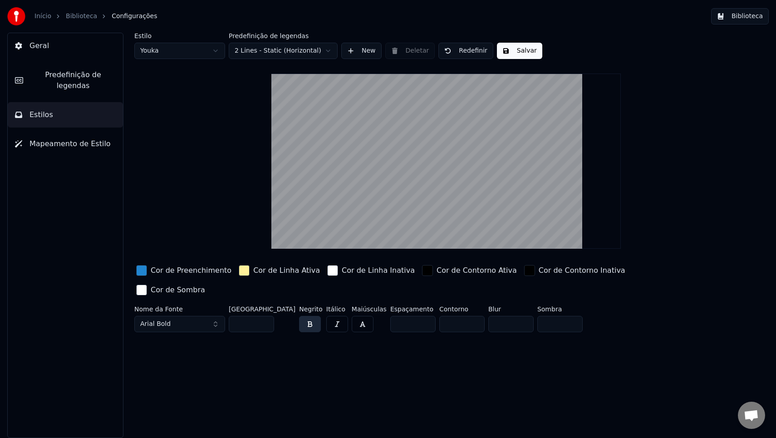
click at [209, 316] on button "Arial Bold" at bounding box center [179, 324] width 91 height 16
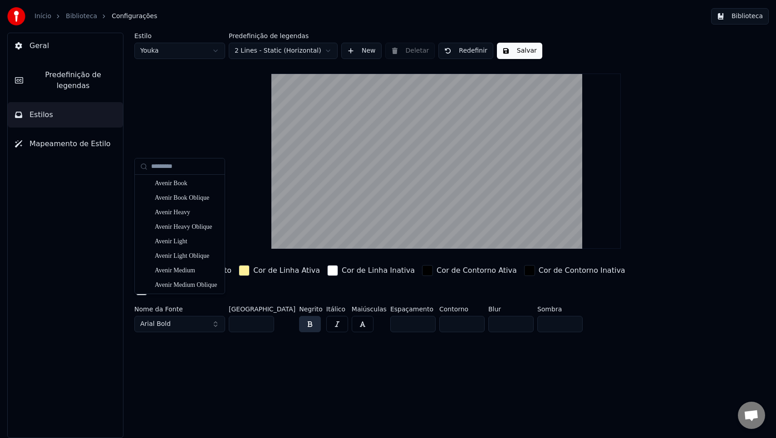
scroll to position [833, 0]
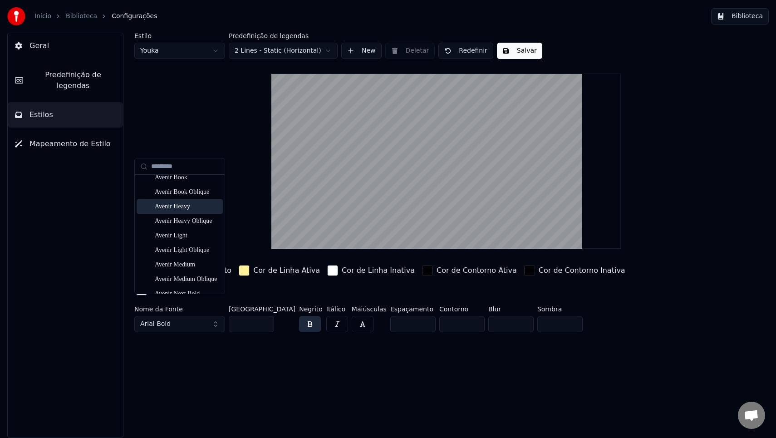
click at [192, 207] on div "Avenir Heavy" at bounding box center [187, 206] width 64 height 9
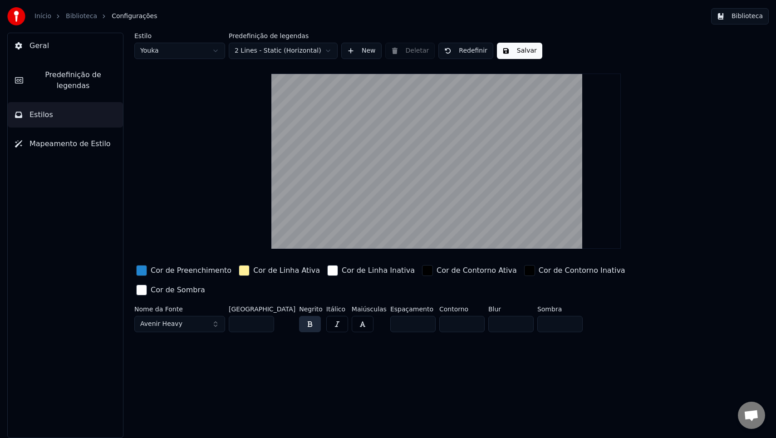
click at [180, 316] on button "Avenir Heavy" at bounding box center [179, 324] width 91 height 16
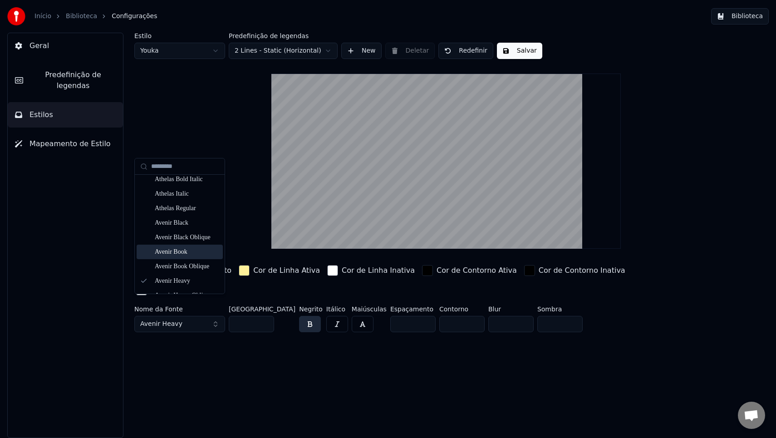
scroll to position [820, 0]
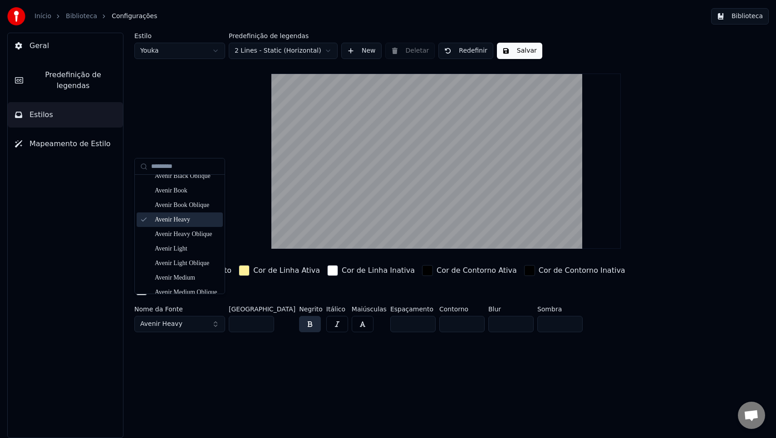
click at [195, 224] on div "Avenir Heavy" at bounding box center [187, 219] width 64 height 9
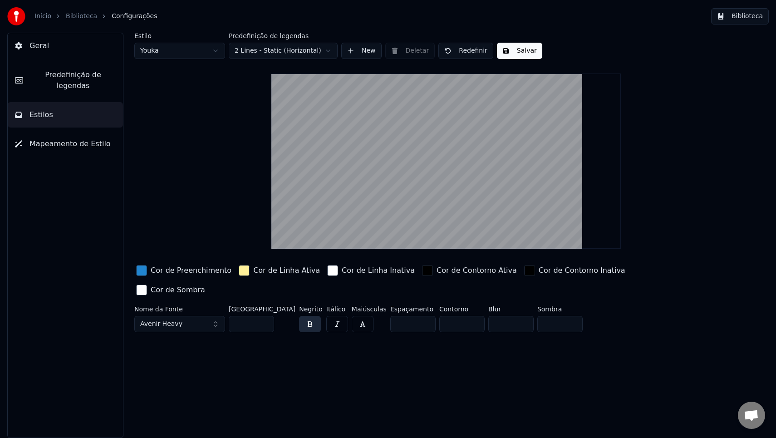
click at [188, 316] on button "Avenir Heavy" at bounding box center [179, 324] width 91 height 16
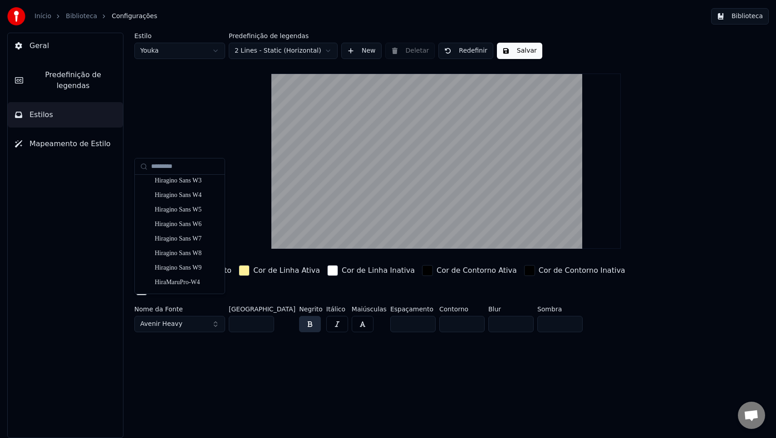
scroll to position [3774, 0]
click at [191, 266] on div "Hiragino Sans W9" at bounding box center [187, 268] width 64 height 9
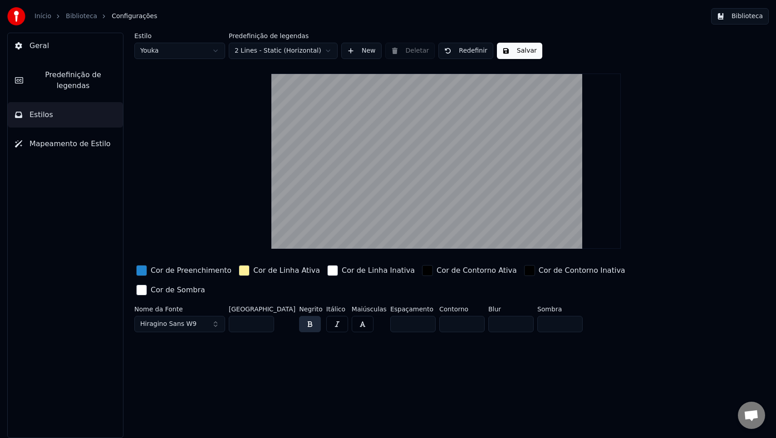
click at [187, 319] on span "Hiragino Sans W9" at bounding box center [168, 323] width 56 height 9
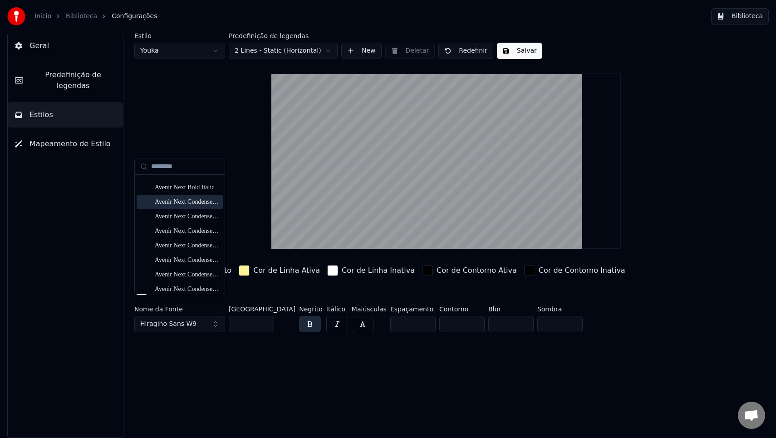
scroll to position [995, 0]
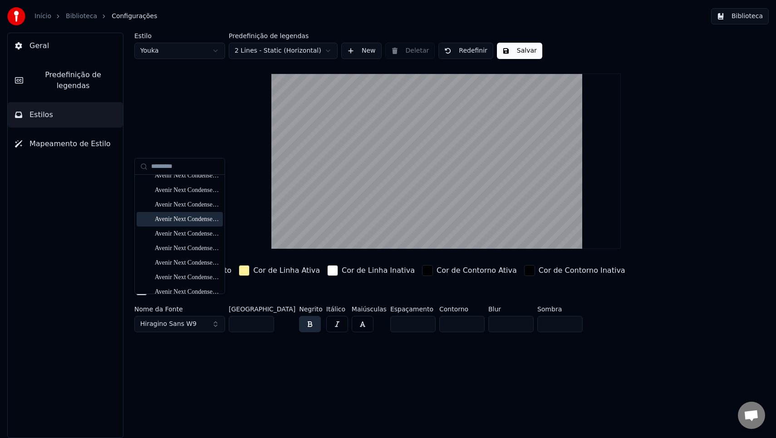
click at [193, 221] on div "Avenir Next Condensed Heavy" at bounding box center [187, 219] width 64 height 9
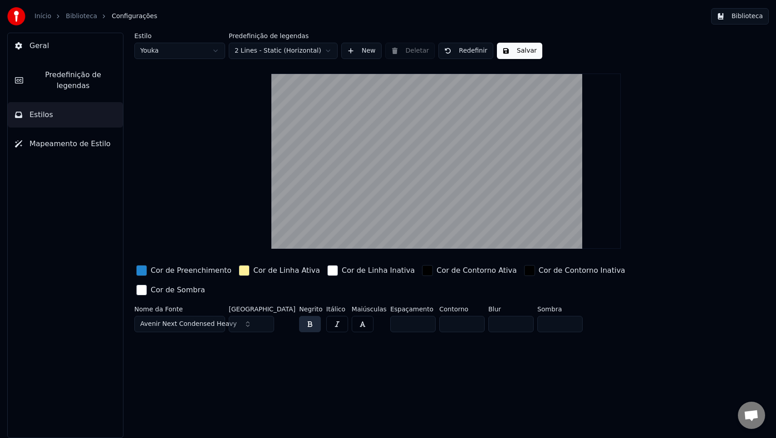
click at [518, 54] on button "Salvar" at bounding box center [519, 51] width 45 height 16
click at [48, 16] on link "Início" at bounding box center [42, 16] width 17 height 9
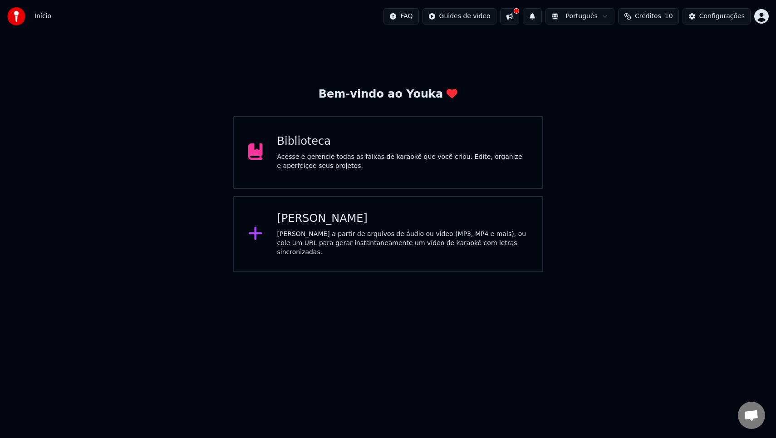
click at [66, 17] on div "Início FAQ Guides de vídeo Português Créditos 10 Configurações" at bounding box center [388, 16] width 776 height 33
click at [33, 17] on div "Início" at bounding box center [29, 16] width 44 height 18
click at [513, 17] on button at bounding box center [509, 16] width 19 height 16
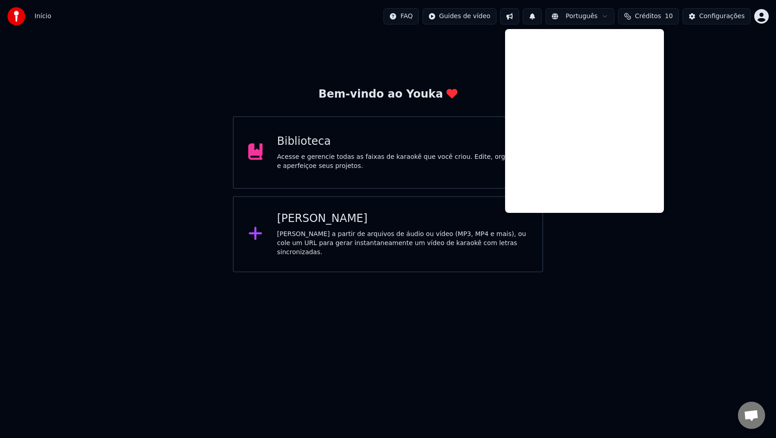
click at [476, 17] on html "Início FAQ Guides de vídeo Português Créditos 10 Configurações Bem-vindo ao You…" at bounding box center [388, 136] width 776 height 272
click at [688, 84] on html "Início FAQ Guides de vídeo Português Créditos 10 Configurações Bem-vindo ao You…" at bounding box center [388, 136] width 776 height 272
click at [656, 20] on span "Créditos" at bounding box center [648, 16] width 26 height 9
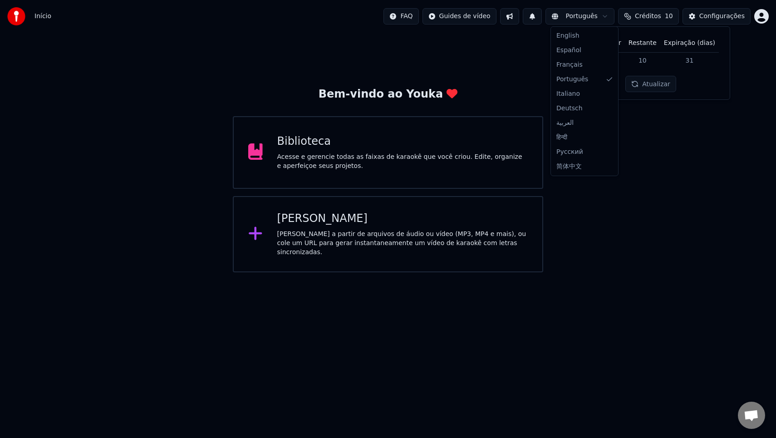
click at [570, 16] on html "Início FAQ Guides de vídeo Português Créditos 10 Configurações Bem-vindo ao You…" at bounding box center [388, 136] width 776 height 272
click at [25, 12] on html "Início FAQ Guides de vídeo Português Créditos 10 Configurações Bem-vindo ao You…" at bounding box center [388, 136] width 776 height 272
click at [31, 19] on div "Início" at bounding box center [29, 16] width 44 height 18
click at [37, 18] on span "Início" at bounding box center [42, 16] width 17 height 9
click at [16, 19] on img at bounding box center [16, 16] width 18 height 18
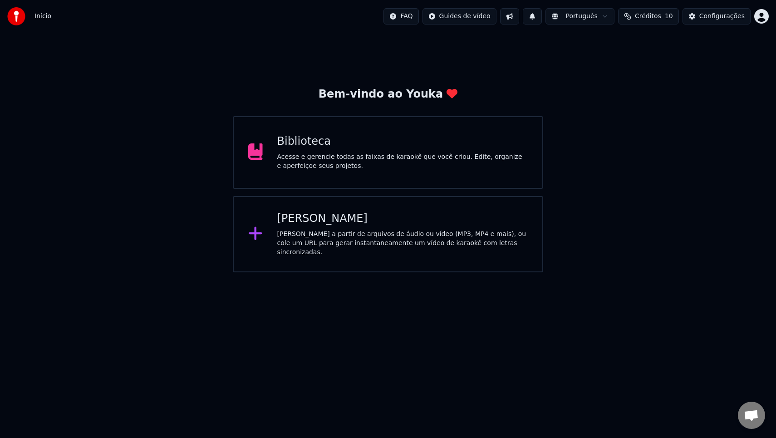
click at [648, 17] on span "Créditos" at bounding box center [648, 16] width 26 height 9
click at [648, 81] on button "Atualizar" at bounding box center [650, 84] width 51 height 16
click at [717, 21] on button "Configurações" at bounding box center [716, 16] width 68 height 16
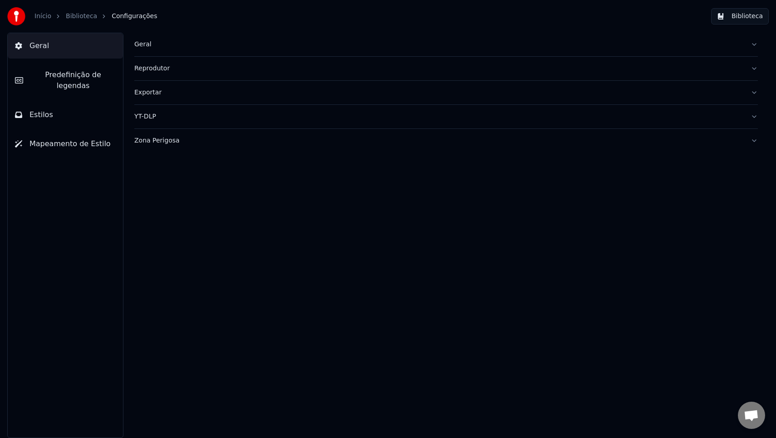
click at [87, 78] on span "Predefinição de legendas" at bounding box center [72, 80] width 85 height 22
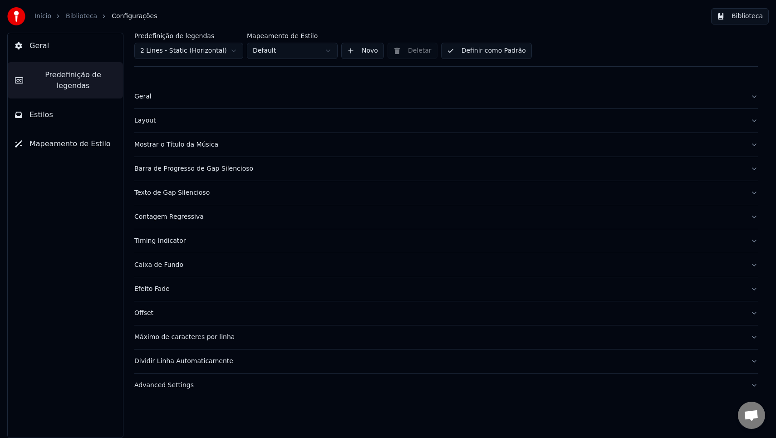
click at [75, 47] on button "Geral" at bounding box center [65, 45] width 115 height 25
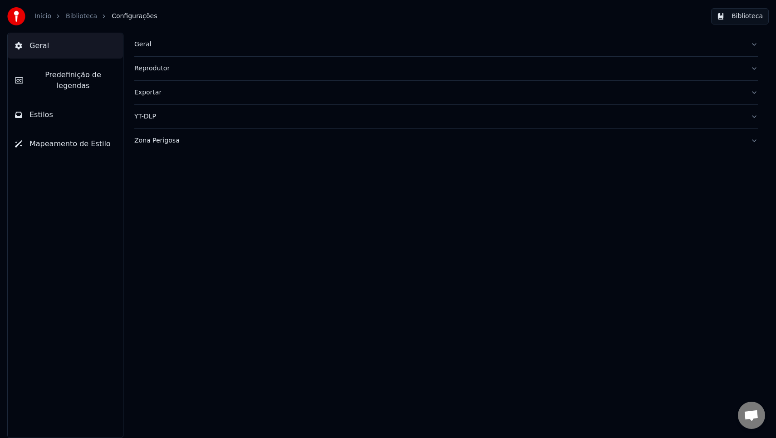
click at [48, 16] on link "Início" at bounding box center [42, 16] width 17 height 9
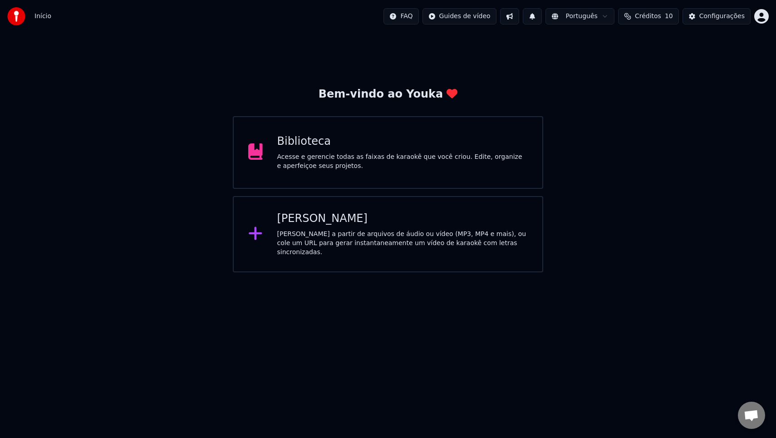
click at [321, 166] on div "Acesse e gerencie todas as faixas de karaokê que você criou. Edite, organize e …" at bounding box center [402, 161] width 251 height 18
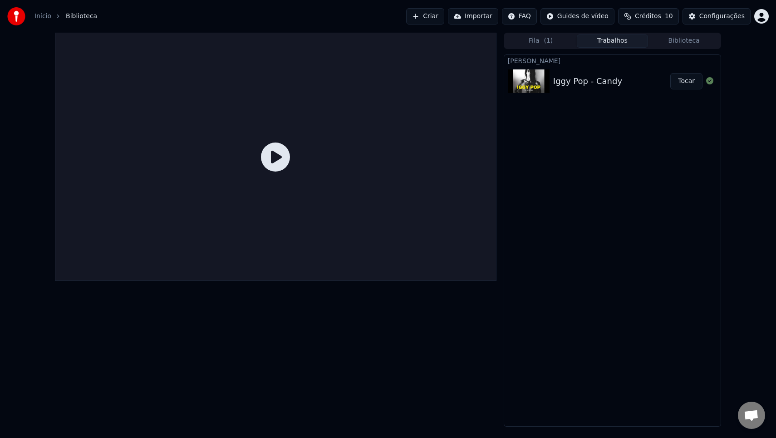
click at [597, 85] on div "Iggy Pop - Candy" at bounding box center [587, 81] width 69 height 13
click at [259, 153] on div at bounding box center [275, 157] width 441 height 248
click at [276, 156] on icon at bounding box center [275, 156] width 29 height 29
click at [570, 86] on div "Iggy Pop - Candy" at bounding box center [587, 81] width 69 height 13
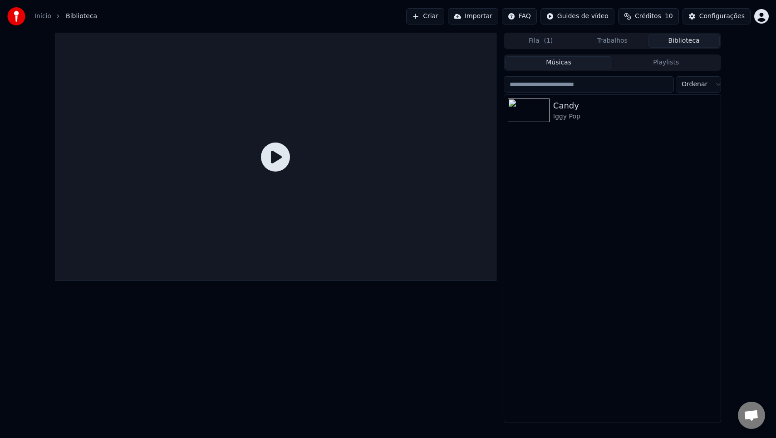
click at [671, 41] on button "Biblioteca" at bounding box center [684, 40] width 72 height 13
click at [552, 122] on div "Candy Iggy Pop" at bounding box center [612, 110] width 216 height 31
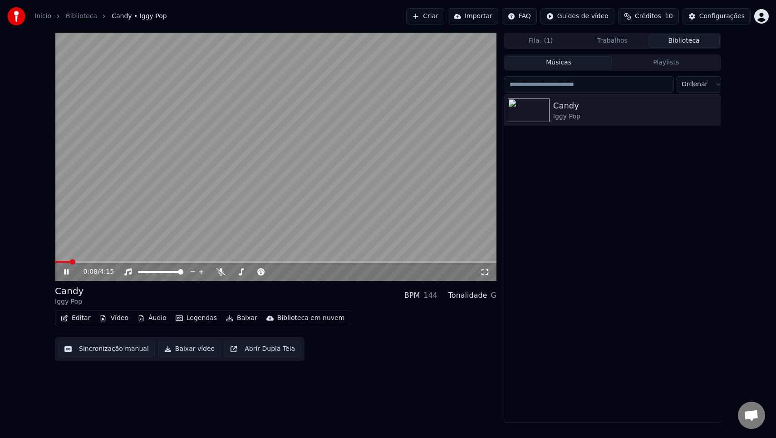
click at [67, 273] on icon at bounding box center [66, 271] width 5 height 5
click at [224, 272] on icon at bounding box center [220, 271] width 9 height 7
click at [67, 270] on icon at bounding box center [72, 271] width 21 height 7
click at [135, 264] on div "0:25 / 4:15" at bounding box center [275, 272] width 441 height 18
click at [142, 263] on div "0:26 / 4:15" at bounding box center [275, 272] width 441 height 18
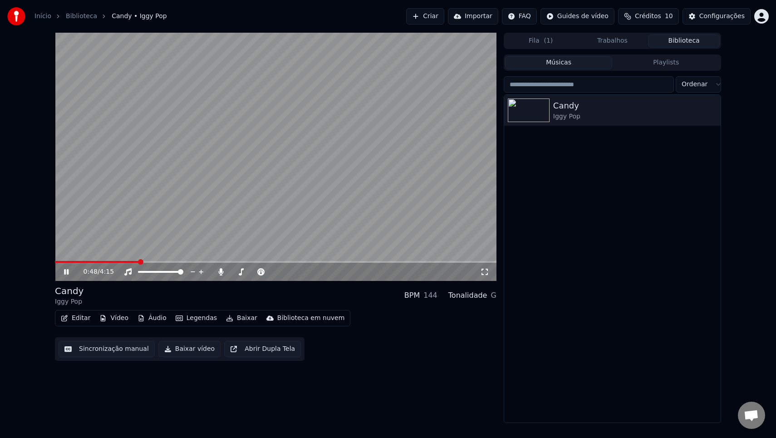
click at [64, 273] on icon at bounding box center [66, 271] width 5 height 5
click at [242, 319] on button "Baixar" at bounding box center [241, 318] width 39 height 13
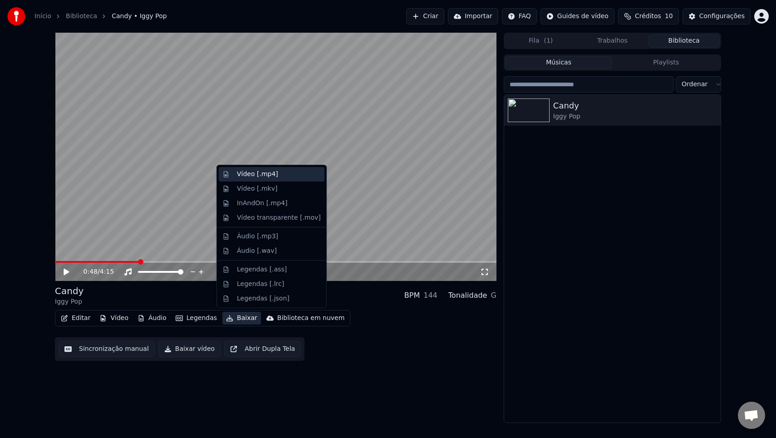
click at [278, 177] on div "Vídeo [.mp4]" at bounding box center [279, 174] width 84 height 9
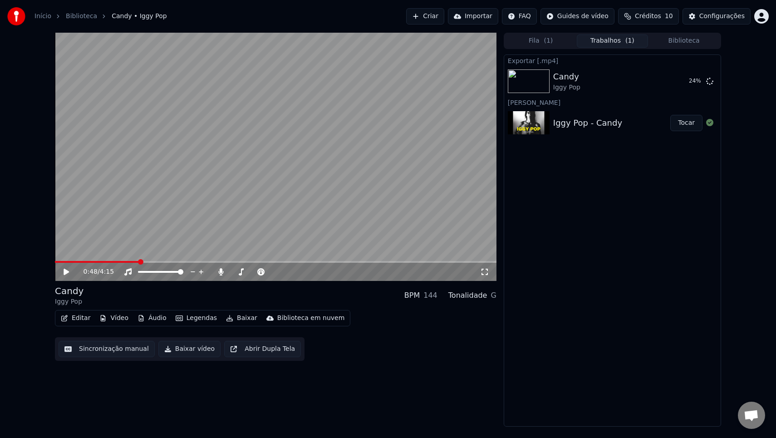
click at [671, 17] on span "10" at bounding box center [668, 16] width 8 height 9
click at [705, 22] on button "Configurações" at bounding box center [716, 16] width 68 height 16
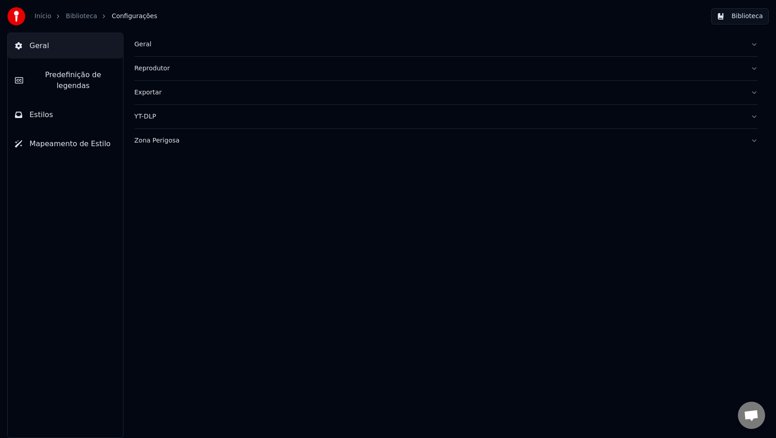
click at [85, 15] on link "Biblioteca" at bounding box center [81, 16] width 31 height 9
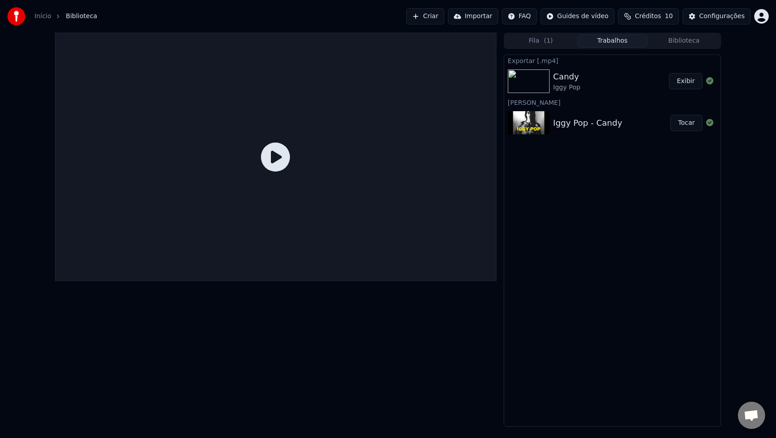
click at [708, 16] on div "Configurações" at bounding box center [721, 16] width 45 height 9
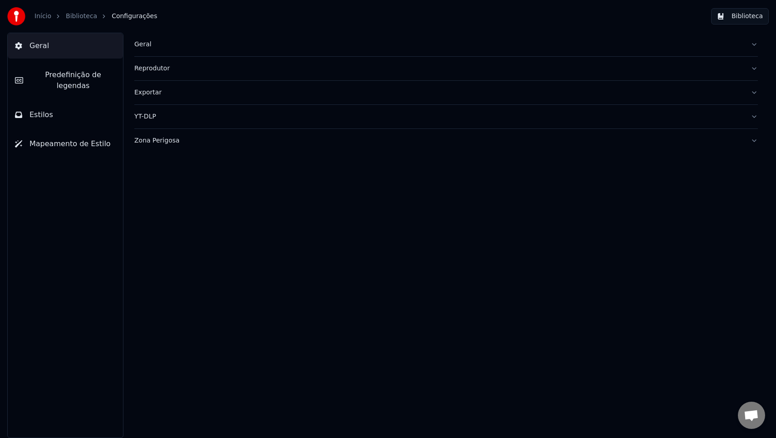
click at [160, 138] on div "Zona Perigosa" at bounding box center [438, 140] width 609 height 9
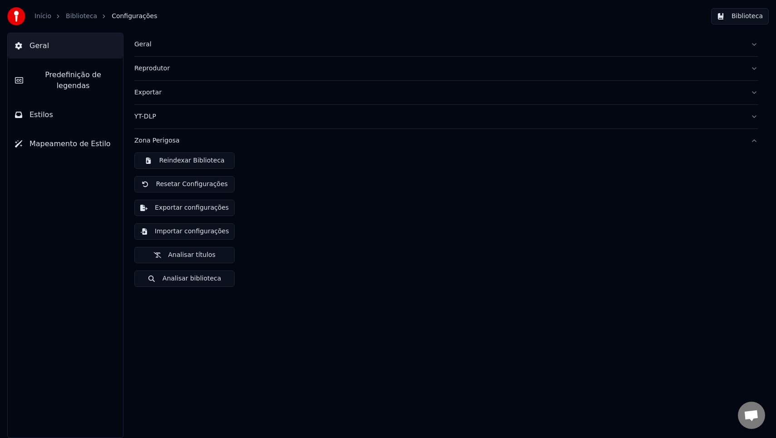
click at [29, 44] on button "Geral" at bounding box center [65, 45] width 115 height 25
click at [44, 12] on link "Início" at bounding box center [42, 16] width 17 height 9
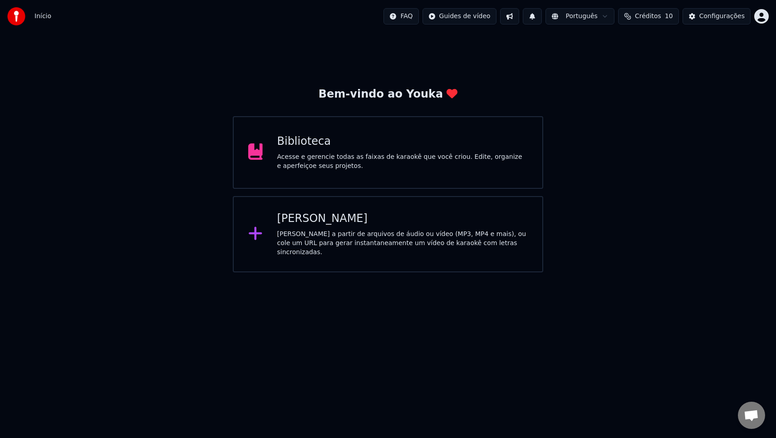
click at [654, 21] on button "Créditos 10" at bounding box center [648, 16] width 61 height 16
click at [240, 95] on div "Bem-vindo ao Youka Biblioteca Acesse e gerencie todas as faixas de karaokê que …" at bounding box center [388, 179] width 310 height 185
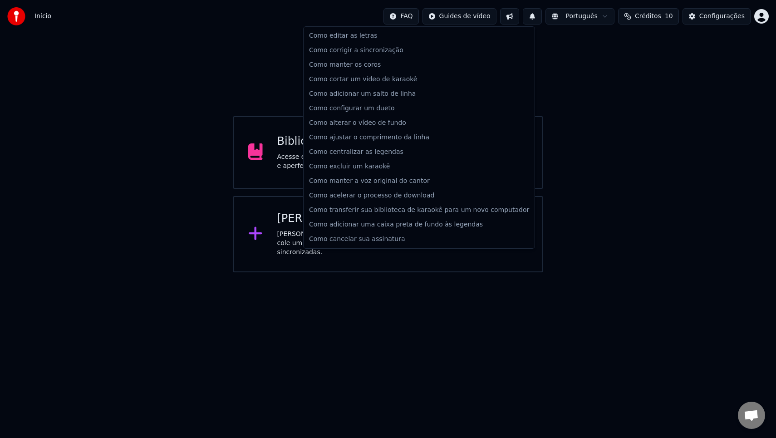
click at [425, 16] on html "Início FAQ Guides de vídeo Português Créditos 10 Configurações Bem-vindo ao You…" at bounding box center [388, 136] width 776 height 272
click at [602, 132] on html "Início FAQ Guides de vídeo Português Créditos 10 Configurações Bem-vindo ao You…" at bounding box center [388, 136] width 776 height 272
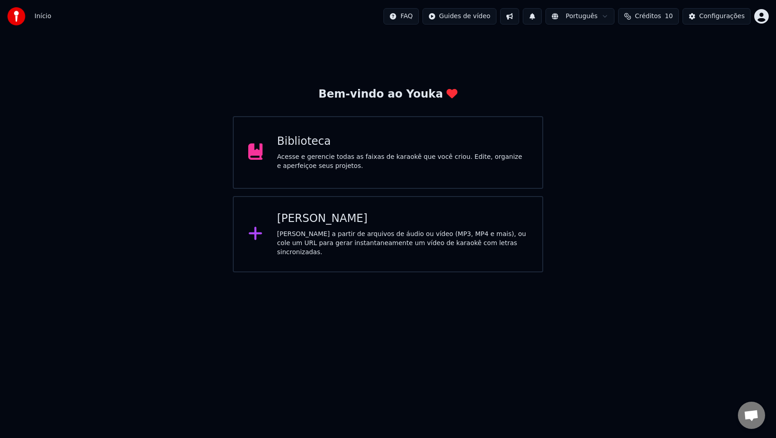
click at [474, 19] on html "Início FAQ Guides de vídeo Português Créditos 10 Configurações Bem-vindo ao You…" at bounding box center [388, 136] width 776 height 272
click at [511, 18] on html "Início FAQ Guides de vídeo Português Créditos 10 Configurações Bem-vindo ao You…" at bounding box center [388, 136] width 776 height 272
click at [513, 18] on button at bounding box center [509, 16] width 19 height 16
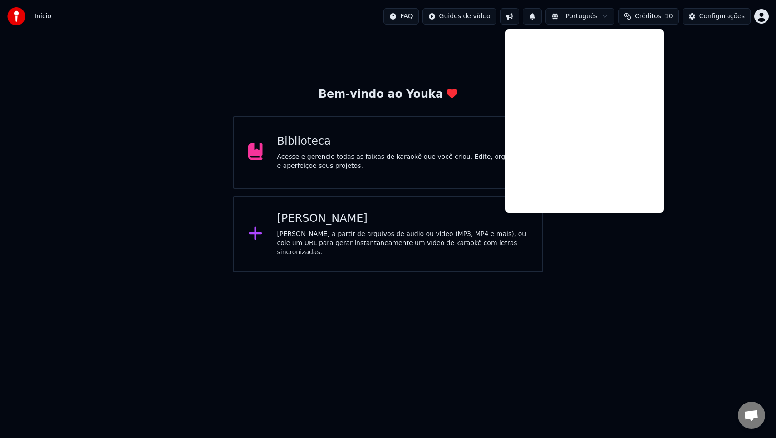
click at [642, 12] on span "Créditos" at bounding box center [648, 16] width 26 height 9
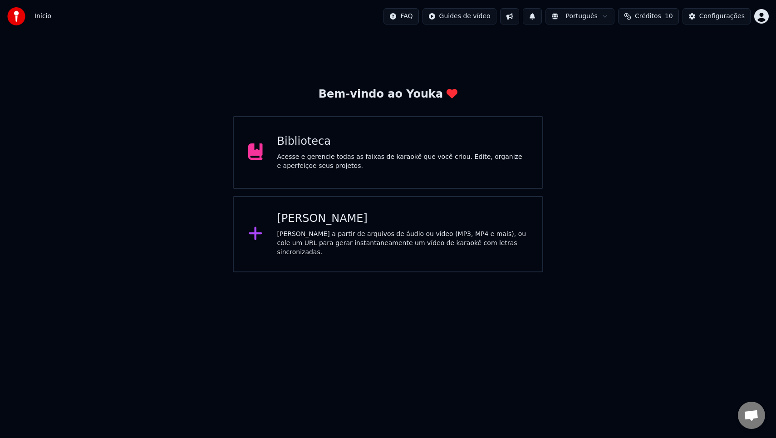
click at [758, 423] on span "Bate-papo aberto" at bounding box center [750, 414] width 27 height 27
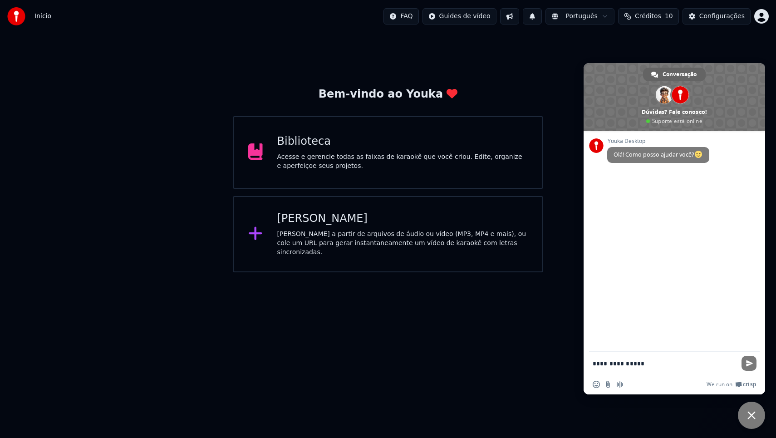
type textarea "**********"
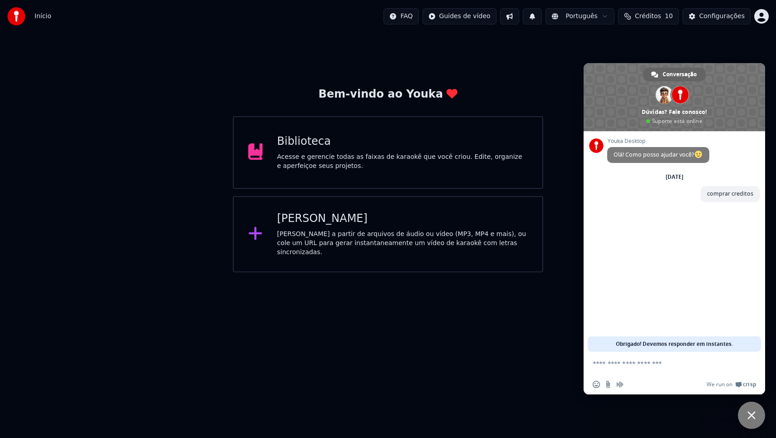
click at [655, 15] on span "Créditos" at bounding box center [648, 16] width 26 height 9
click at [744, 411] on span "Bate-papo" at bounding box center [750, 414] width 27 height 27
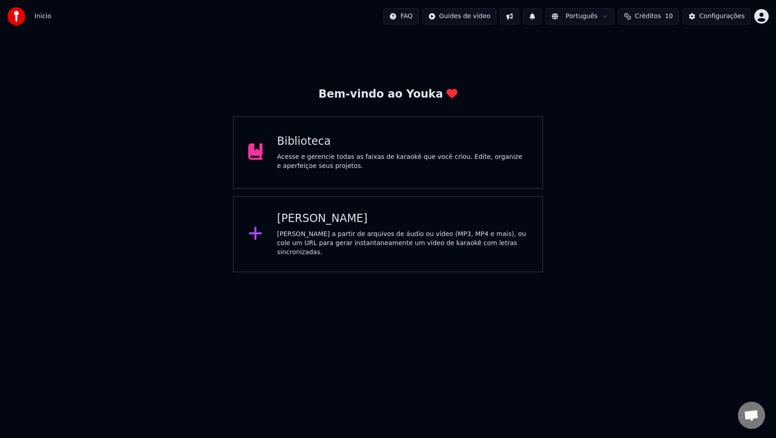
click at [649, 19] on span "Créditos" at bounding box center [648, 16] width 26 height 9
click at [713, 15] on div "Configurações" at bounding box center [721, 16] width 45 height 9
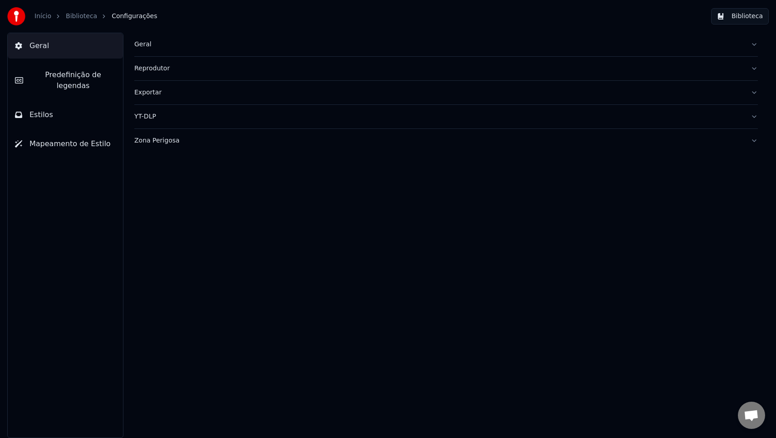
click at [70, 138] on span "Mapeamento de Estilo" at bounding box center [69, 143] width 81 height 11
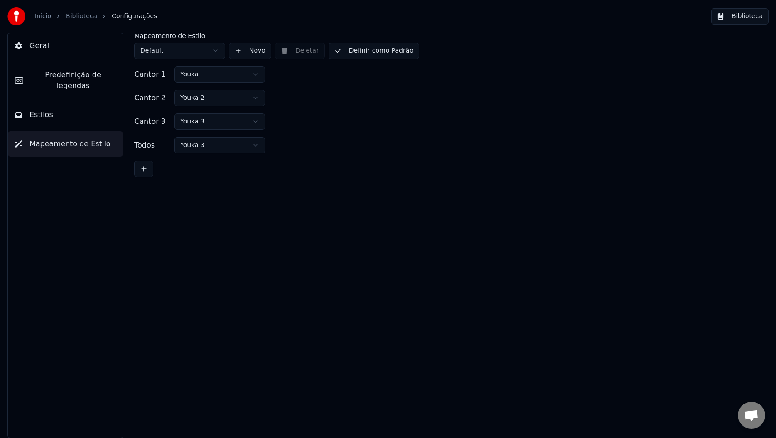
click at [72, 113] on button "Estilos" at bounding box center [65, 114] width 115 height 25
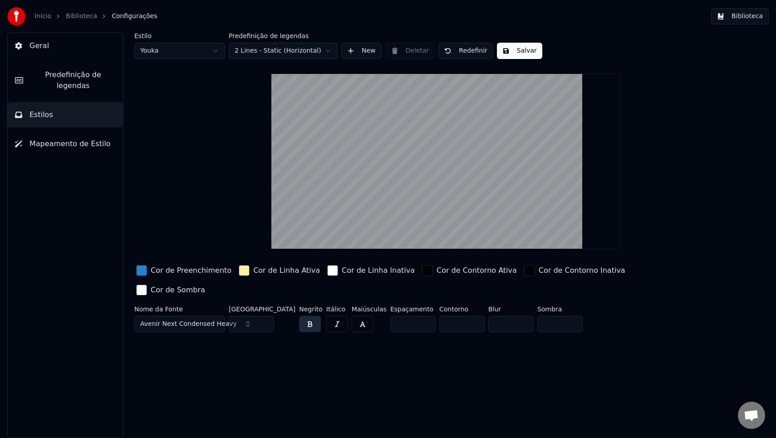
click at [73, 86] on button "Predefinição de legendas" at bounding box center [65, 80] width 115 height 36
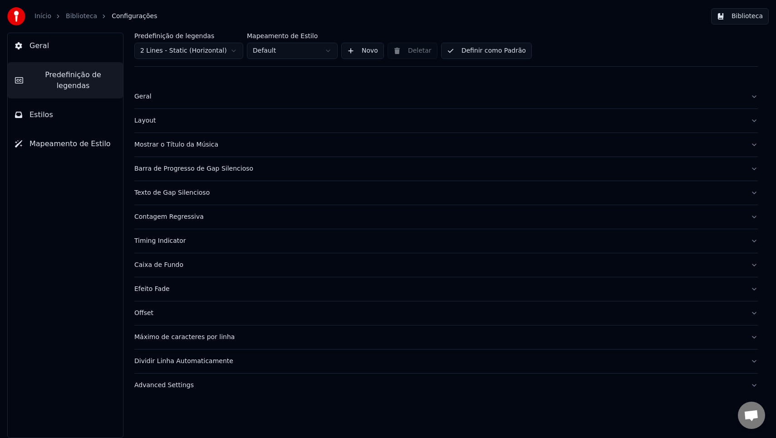
click at [67, 51] on button "Geral" at bounding box center [65, 45] width 115 height 25
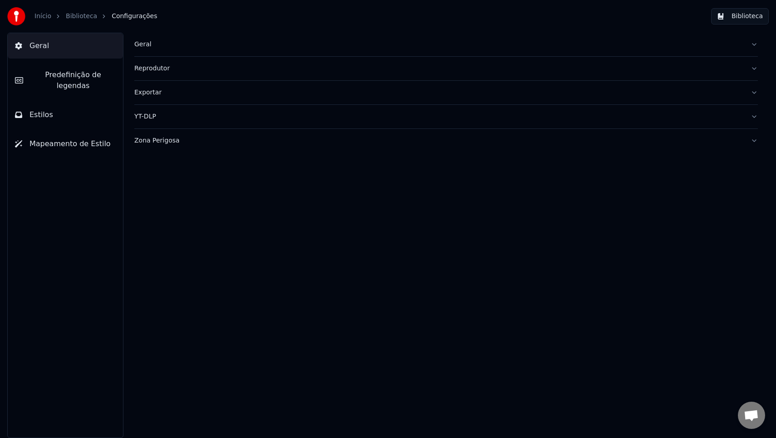
click at [158, 137] on div "Zona Perigosa" at bounding box center [438, 140] width 609 height 9
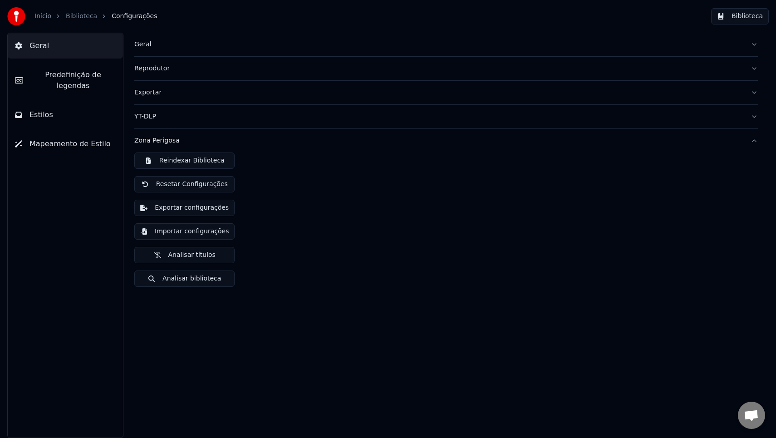
click at [158, 137] on div "Zona Perigosa" at bounding box center [438, 140] width 609 height 9
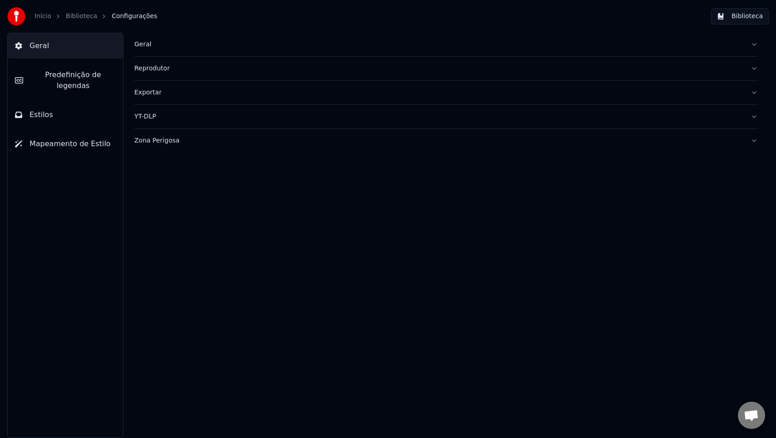
click at [150, 94] on div "Exportar" at bounding box center [438, 92] width 609 height 9
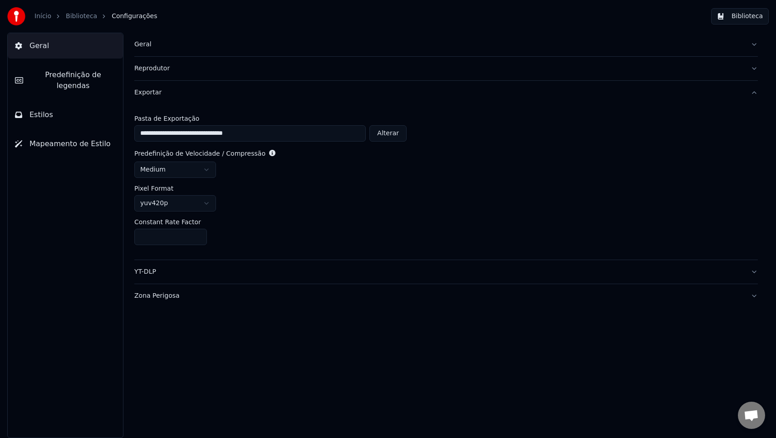
click at [150, 94] on div "Exportar" at bounding box center [438, 92] width 609 height 9
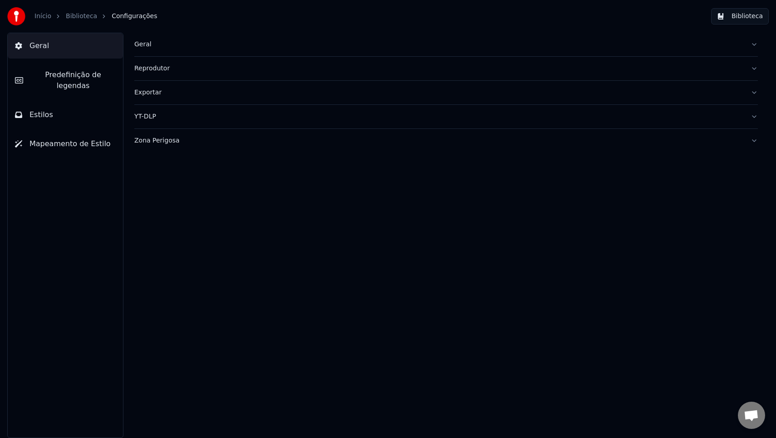
click at [147, 69] on div "Reprodutor" at bounding box center [438, 68] width 609 height 9
click at [147, 51] on button "Geral" at bounding box center [445, 45] width 623 height 24
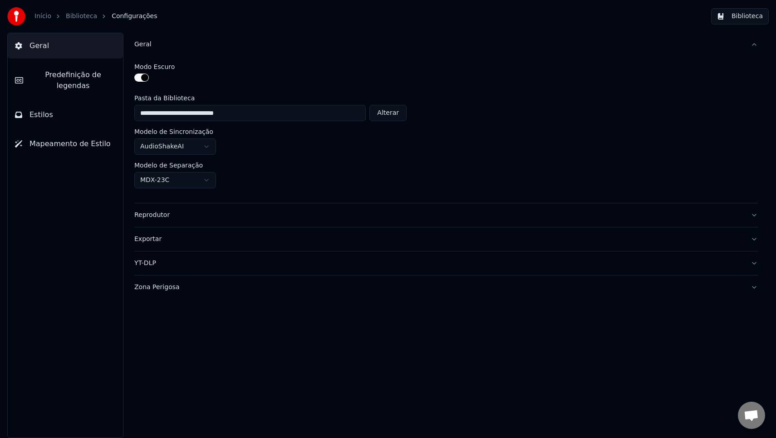
click at [147, 51] on button "Geral" at bounding box center [445, 45] width 623 height 24
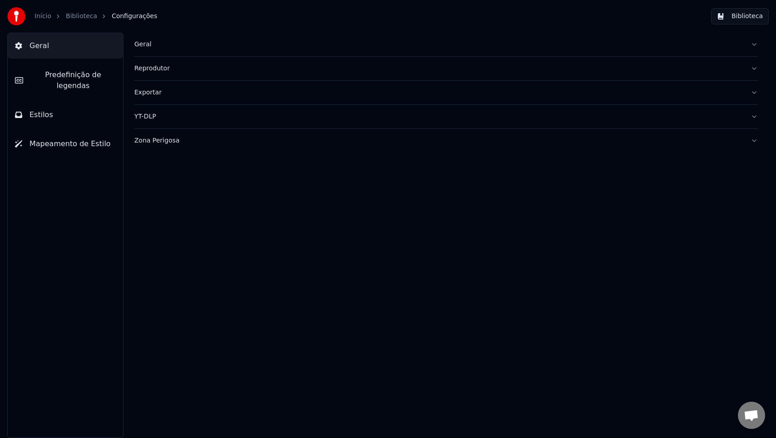
click at [89, 18] on link "Biblioteca" at bounding box center [81, 16] width 31 height 9
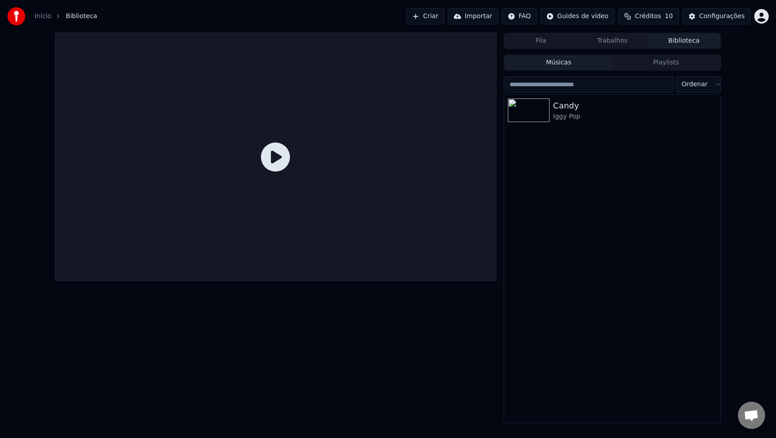
click at [46, 19] on link "Início" at bounding box center [42, 16] width 17 height 9
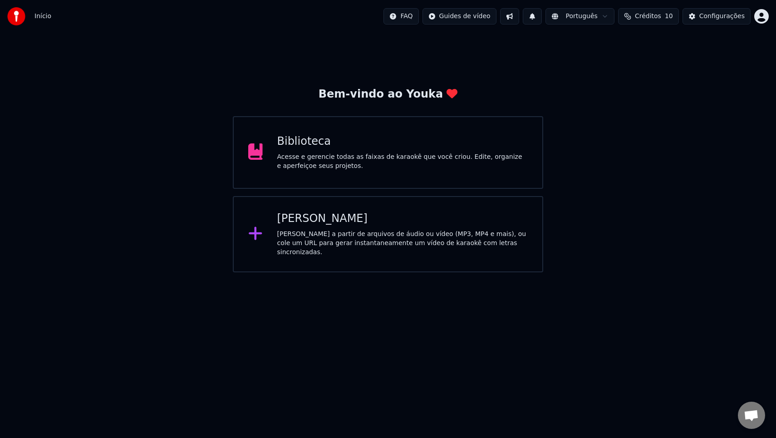
click at [534, 19] on button at bounding box center [531, 16] width 19 height 16
click at [517, 19] on button at bounding box center [509, 16] width 19 height 16
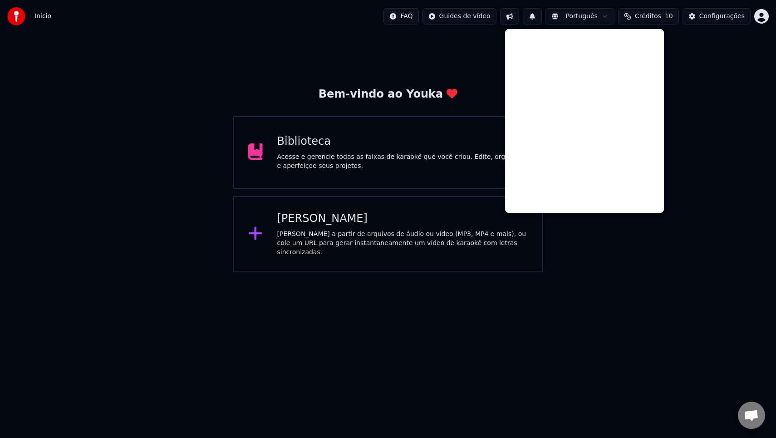
click at [411, 17] on html "Início FAQ Guides de vídeo Português Créditos 10 Configurações Bem-vindo ao You…" at bounding box center [388, 136] width 776 height 272
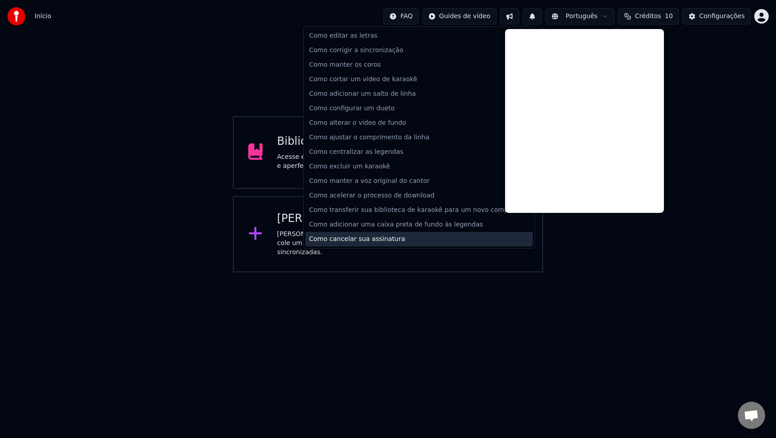
click at [366, 234] on div "Como cancelar sua assinatura" at bounding box center [418, 239] width 227 height 15
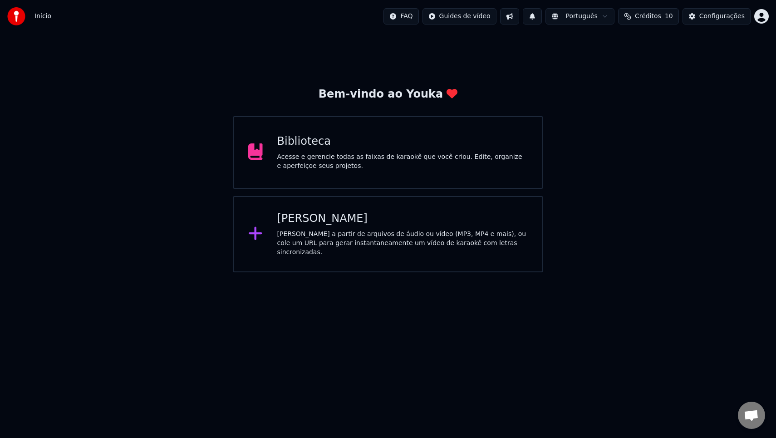
click at [755, 414] on span "Bate-papo aberto" at bounding box center [750, 416] width 15 height 13
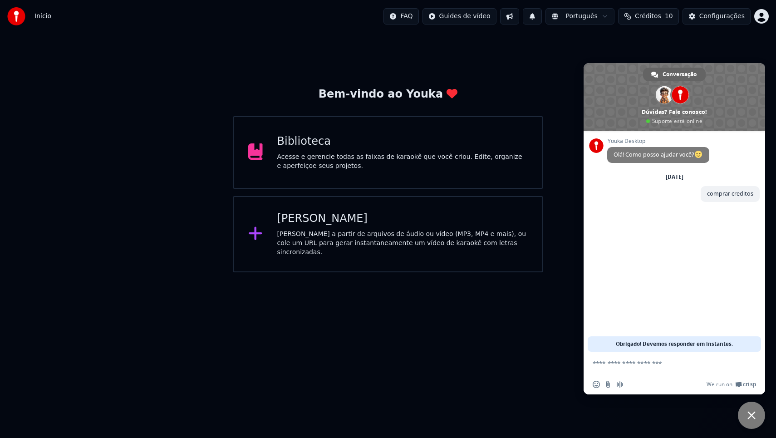
click at [755, 414] on span "Bate-papo" at bounding box center [751, 415] width 8 height 8
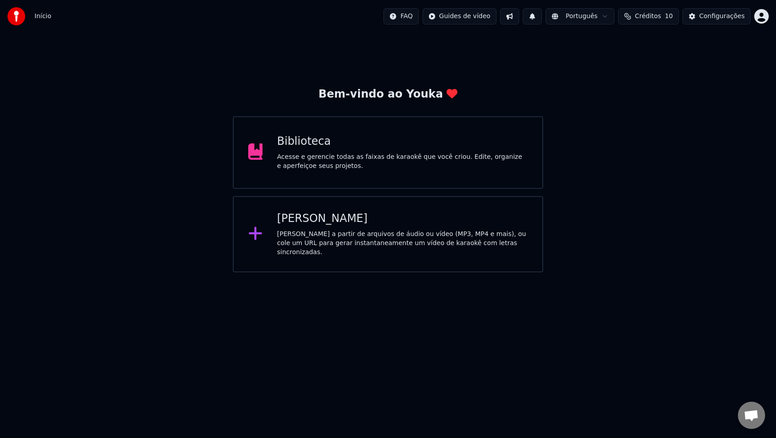
click at [649, 14] on span "Créditos" at bounding box center [648, 16] width 26 height 9
click at [761, 17] on html "Início FAQ Guides de vídeo Português Créditos 10 Configurações Bem-vindo ao You…" at bounding box center [388, 136] width 776 height 272
click at [716, 54] on span "Faturamento" at bounding box center [707, 58] width 40 height 9
click at [762, 18] on html "Início FAQ Guides de vídeo Português Créditos 10 Configurações Bem-vindo ao You…" at bounding box center [388, 136] width 776 height 272
click at [724, 73] on span "Votação de Recursos" at bounding box center [720, 77] width 66 height 9
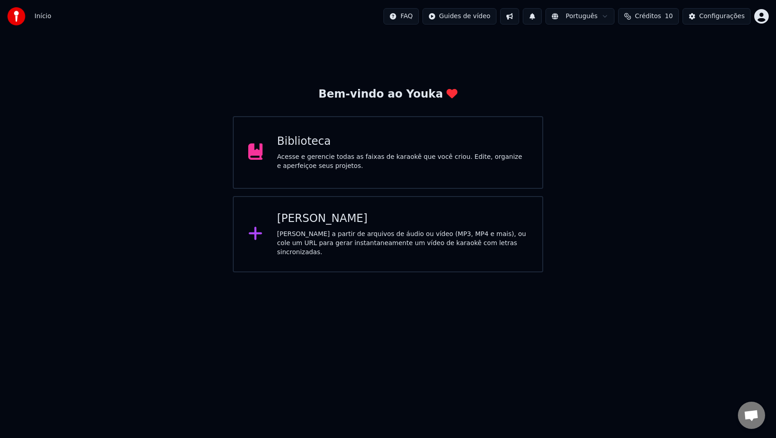
click at [756, 15] on html "Início FAQ Guides de vídeo Português Créditos 10 Configurações Bem-vindo ao You…" at bounding box center [388, 136] width 776 height 272
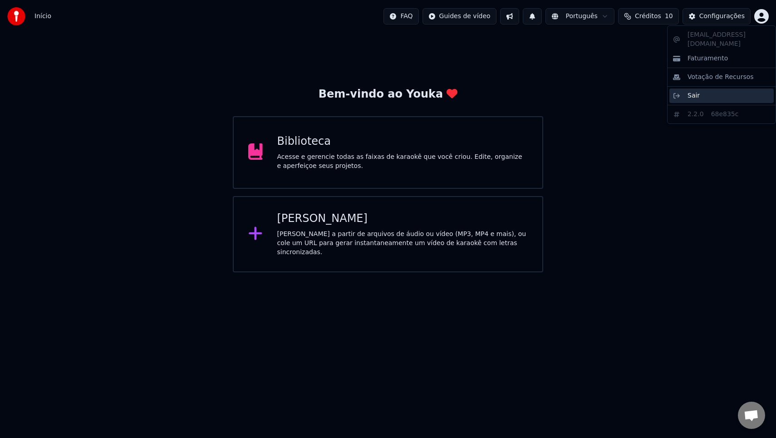
click at [685, 88] on div "Sair" at bounding box center [721, 95] width 104 height 15
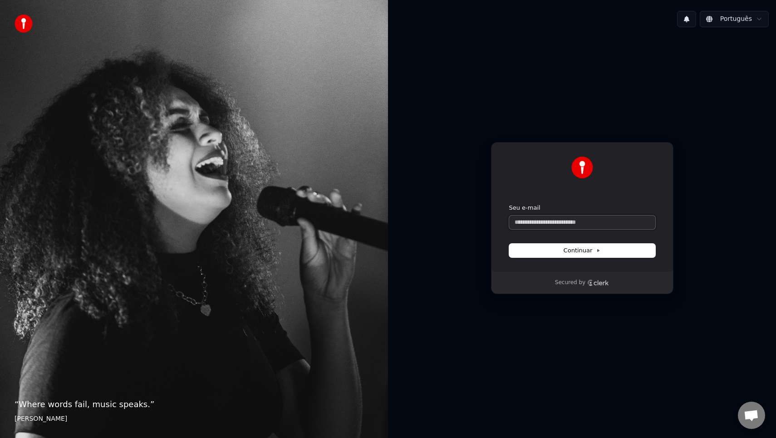
click at [575, 223] on input "Seu e-mail" at bounding box center [582, 222] width 146 height 14
click at [509, 204] on button "submit" at bounding box center [509, 204] width 0 height 0
type input "**********"
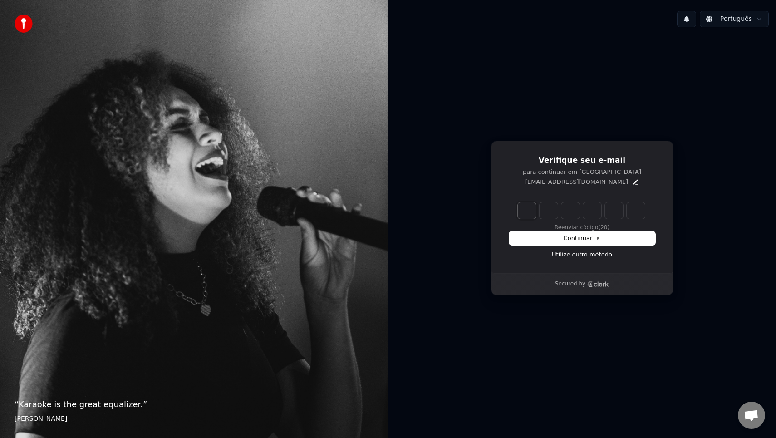
type input "*"
type input "**"
type input "*"
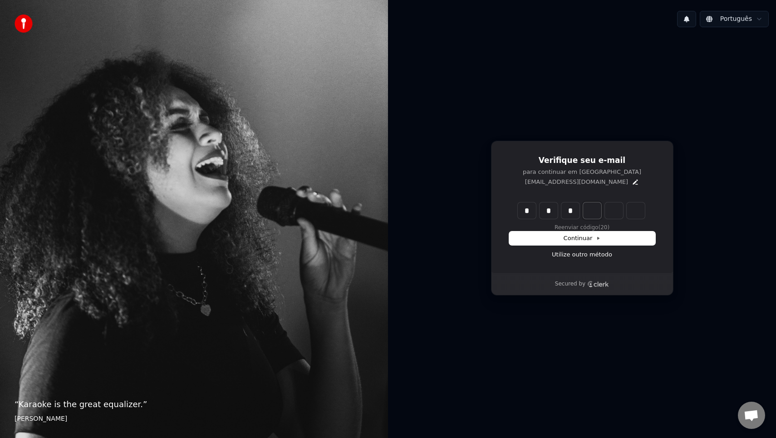
type input "***"
type input "*"
type input "****"
type input "*"
type input "*****"
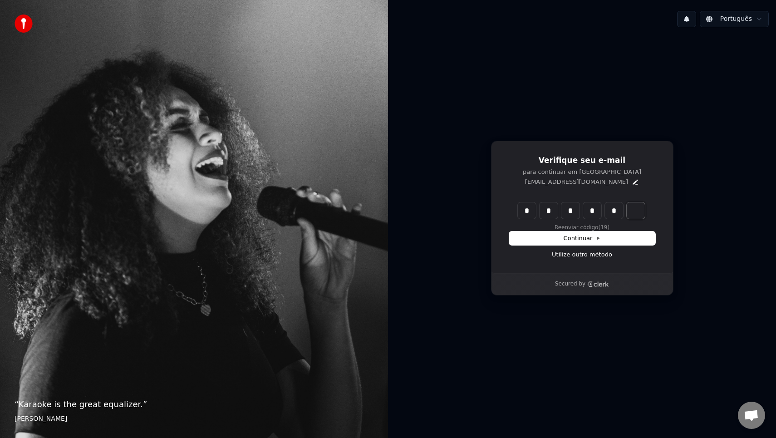
type input "*"
type input "******"
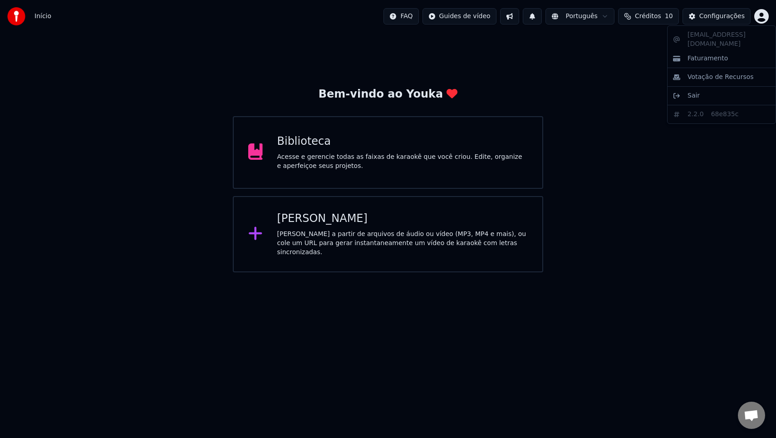
click at [761, 15] on html "Início FAQ Guides de vídeo Português Créditos 10 Configurações Bem-vindo ao You…" at bounding box center [388, 136] width 776 height 272
click at [719, 54] on span "Faturamento" at bounding box center [707, 58] width 40 height 9
